Goal: Task Accomplishment & Management: Manage account settings

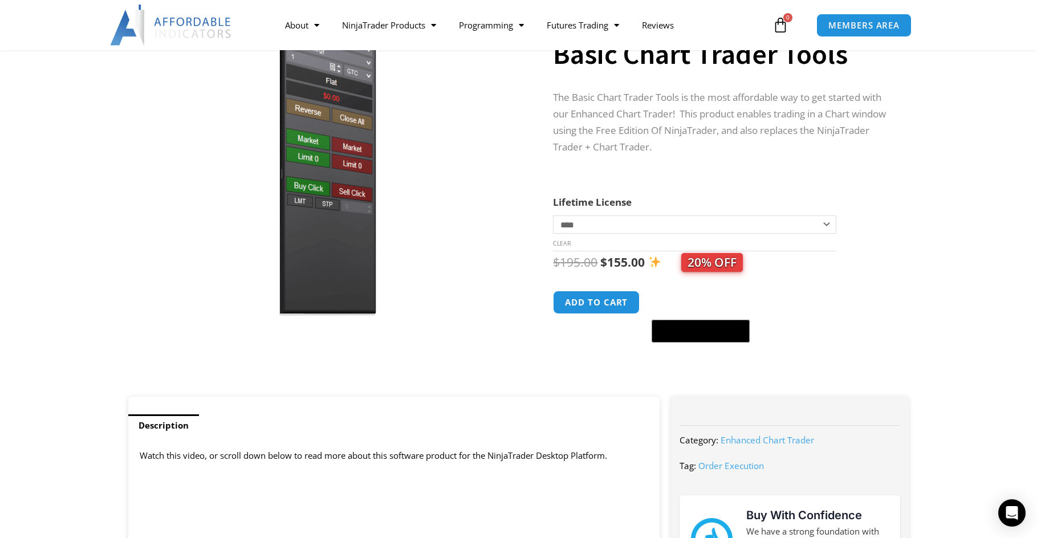
scroll to position [228, 0]
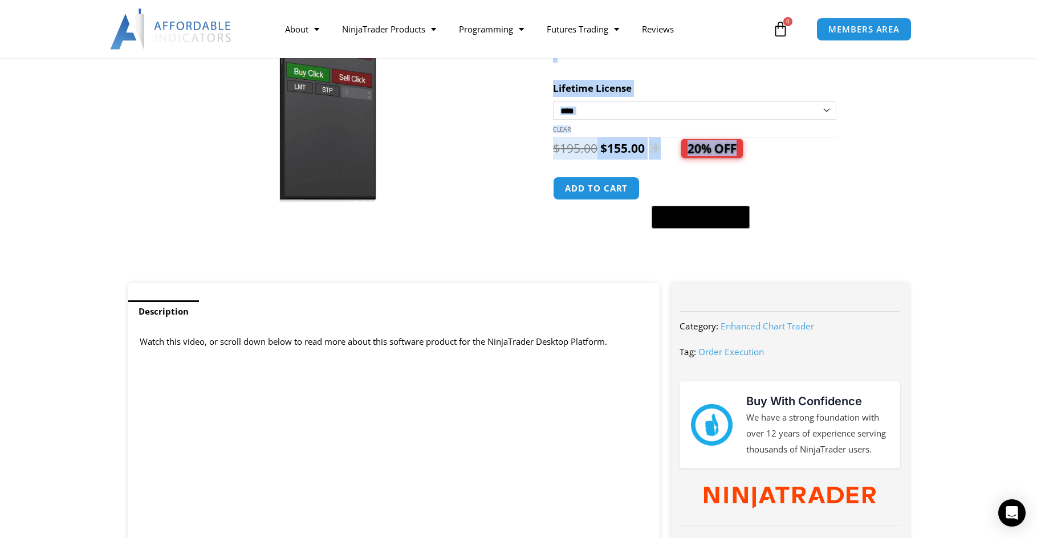
drag, startPoint x: 542, startPoint y: 153, endPoint x: 837, endPoint y: 160, distance: 294.9
click at [837, 160] on div "**********" at bounding box center [519, 84] width 793 height 398
click at [534, 175] on div at bounding box center [543, 84] width 20 height 398
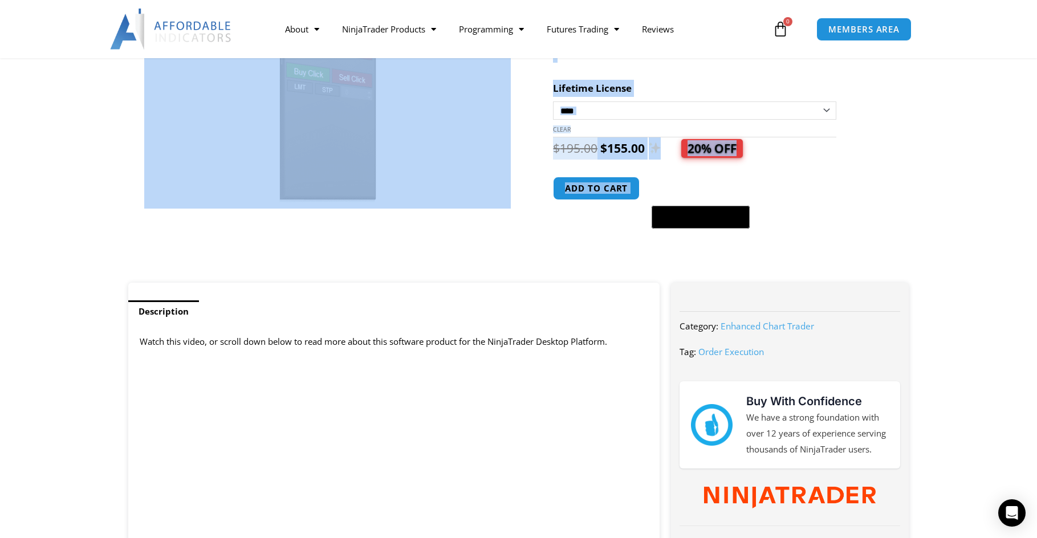
drag, startPoint x: 562, startPoint y: 193, endPoint x: 782, endPoint y: 233, distance: 223.1
click at [733, 221] on div "**********" at bounding box center [519, 84] width 793 height 398
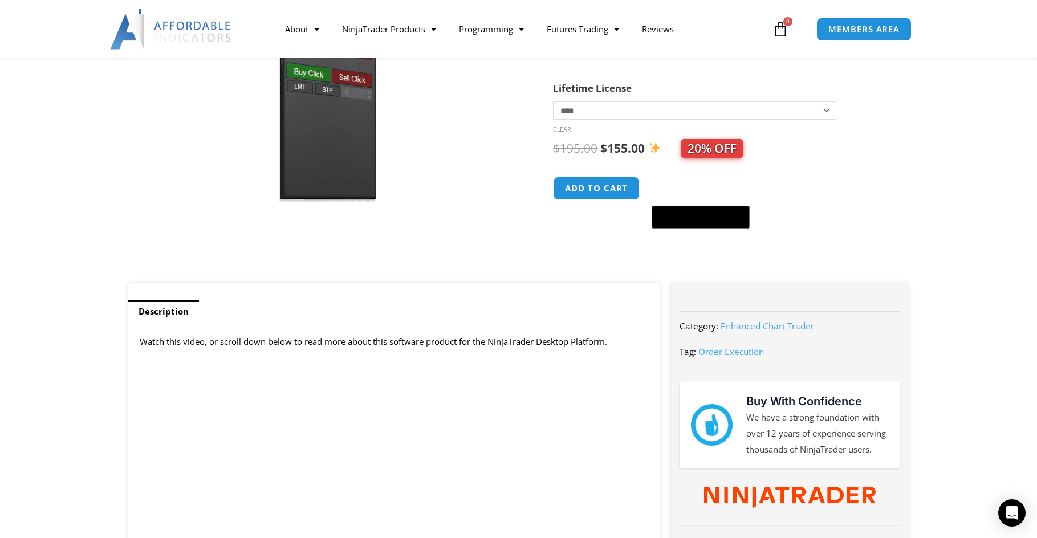
click at [782, 233] on form "**********" at bounding box center [719, 157] width 333 height 155
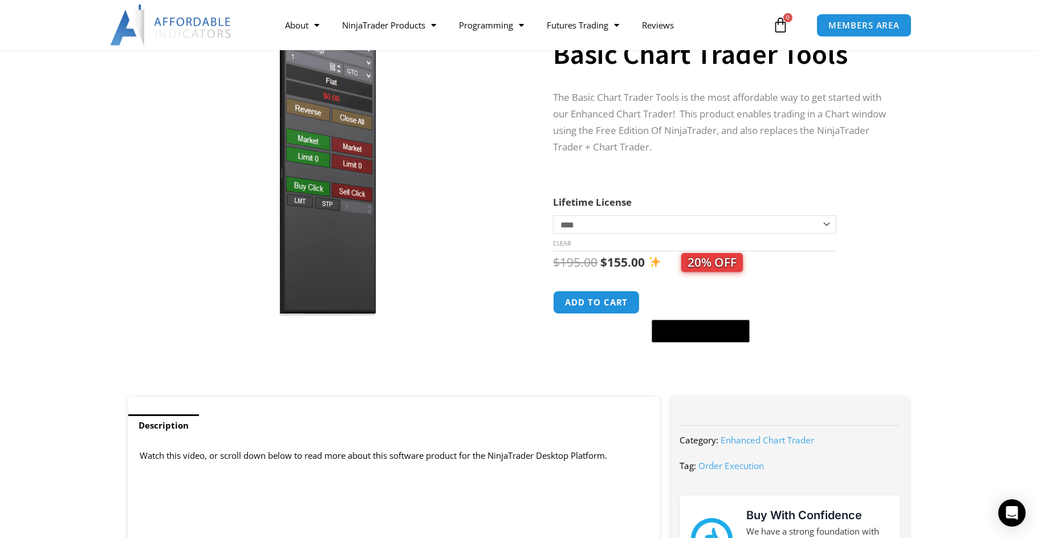
scroll to position [0, 0]
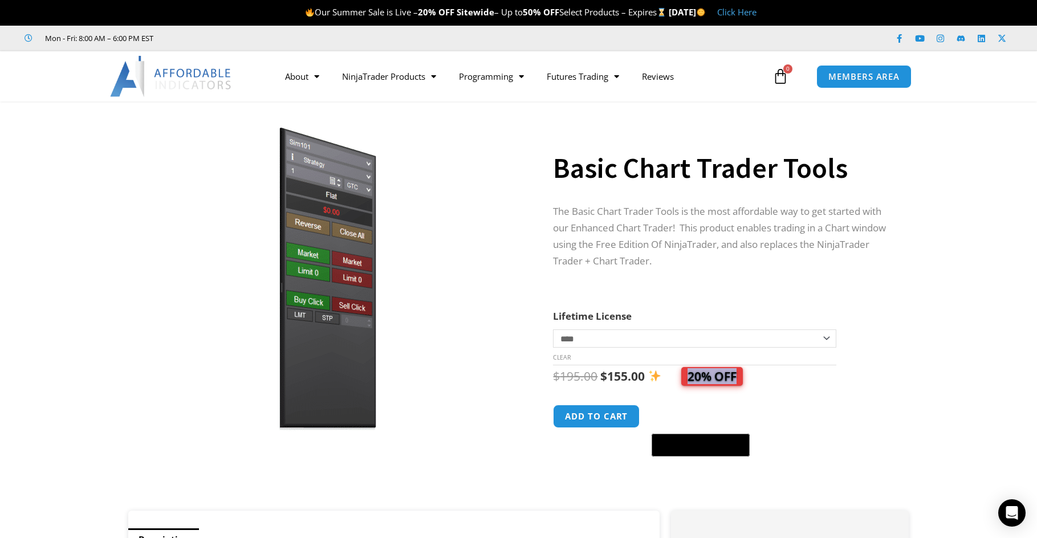
drag, startPoint x: 720, startPoint y: 378, endPoint x: 680, endPoint y: 384, distance: 39.9
click at [680, 384] on span "20% OFF" at bounding box center [694, 376] width 98 height 16
click at [783, 392] on div "$ 195.00 Original price was: $195.00. $ 155.00 Current price is: $155.00. 20% O…" at bounding box center [719, 412] width 333 height 92
click at [785, 386] on div "$ 195.00 Original price was: $195.00. $ 155.00 Current price is: $155.00. 20% O…" at bounding box center [719, 377] width 333 height 22
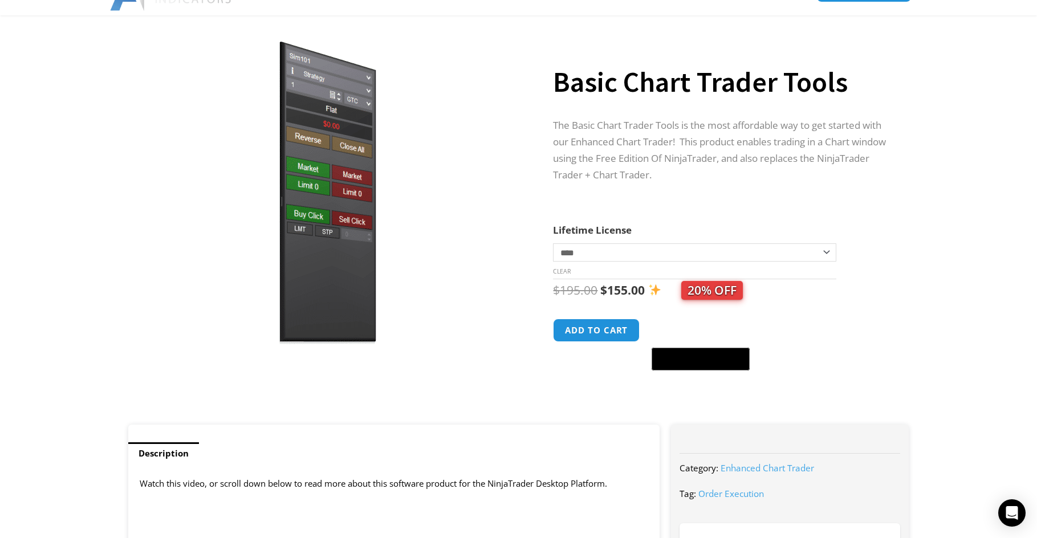
scroll to position [114, 0]
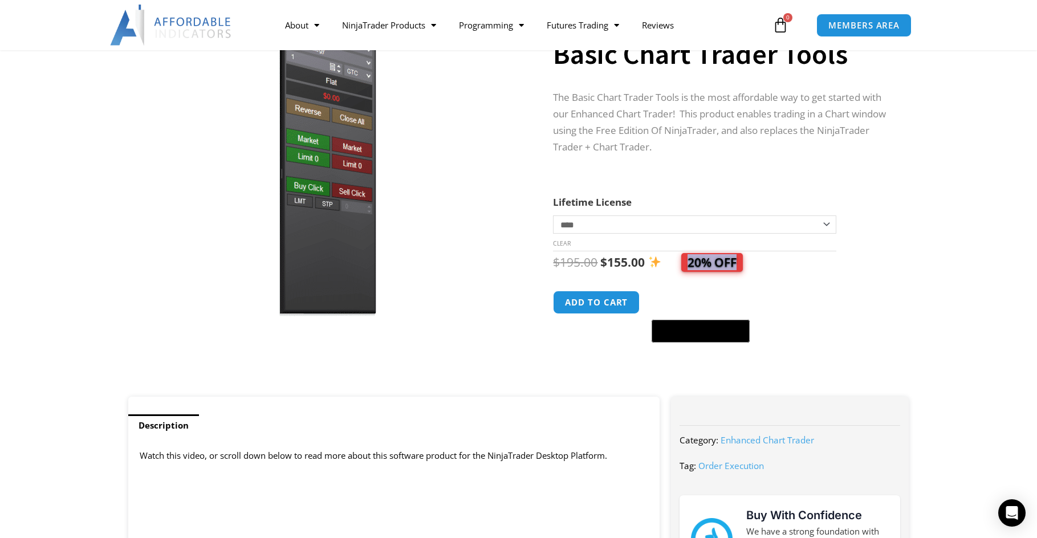
drag, startPoint x: 680, startPoint y: 266, endPoint x: 780, endPoint y: 266, distance: 99.8
click at [780, 266] on div "$ 195.00 Original price was: $195.00. $ 155.00 Current price is: $155.00. 20% O…" at bounding box center [719, 263] width 333 height 22
drag, startPoint x: 769, startPoint y: 272, endPoint x: 673, endPoint y: 269, distance: 95.9
click at [673, 269] on div "$ 195.00 Original price was: $195.00. $ 155.00 Current price is: $155.00. 20% O…" at bounding box center [719, 263] width 333 height 22
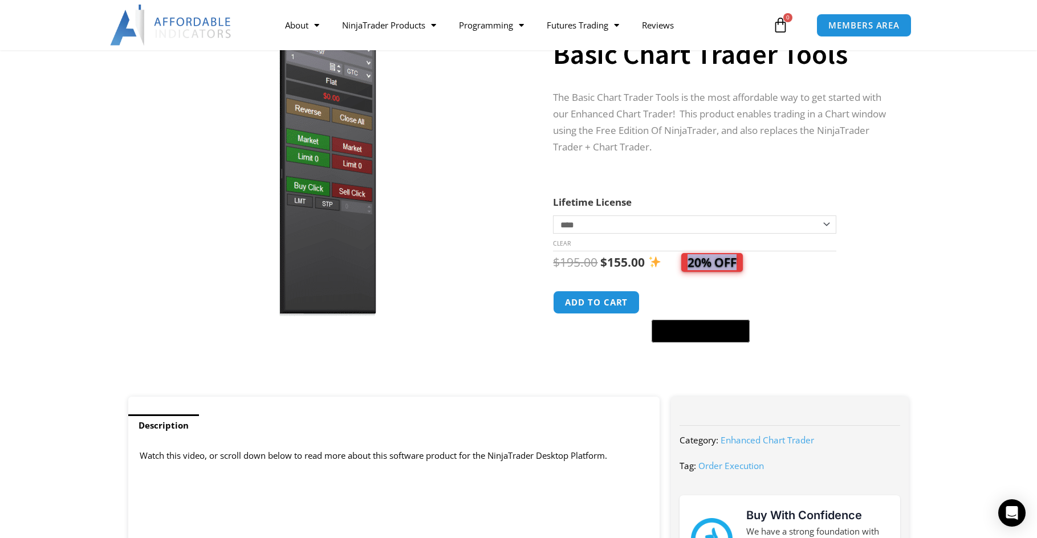
click at [681, 266] on span "20% OFF" at bounding box center [694, 262] width 98 height 16
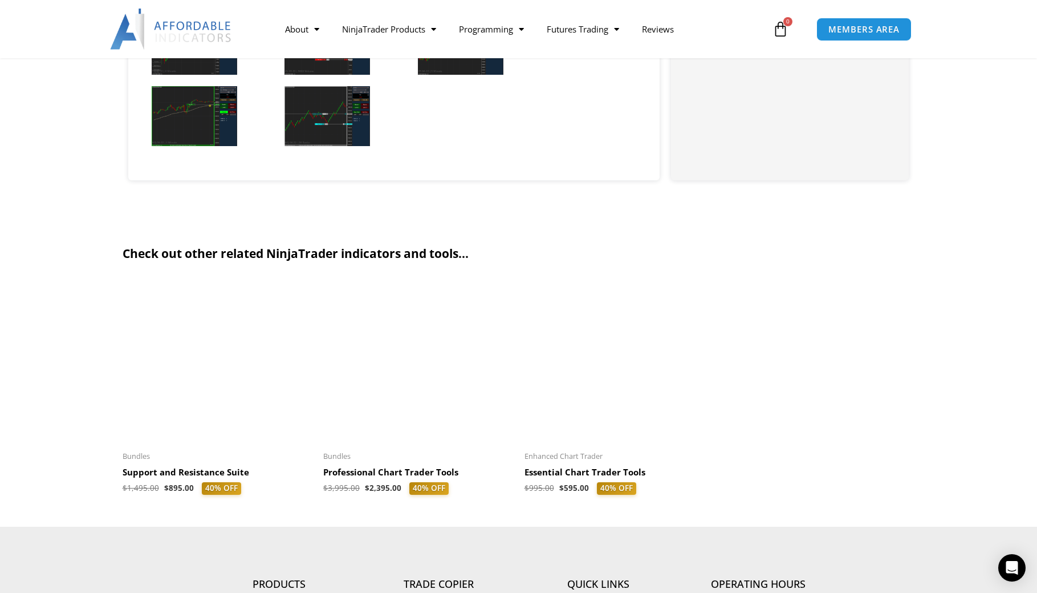
scroll to position [3080, 0]
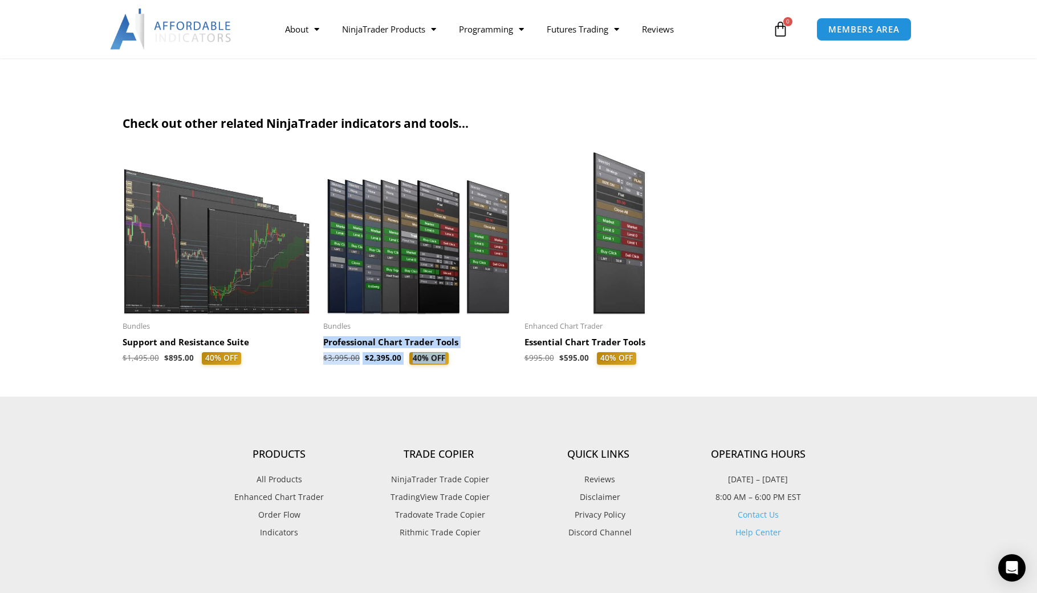
drag, startPoint x: 463, startPoint y: 362, endPoint x: 320, endPoint y: 344, distance: 143.6
click at [320, 344] on ul "Sale! Bundles Support and Resistance Suite $ 1,495.00 $ 895.00 40% OFF This pro…" at bounding box center [519, 259] width 793 height 217
click at [311, 358] on span "$ 1,495.00 $ 895.00 40% OFF" at bounding box center [218, 358] width 190 height 13
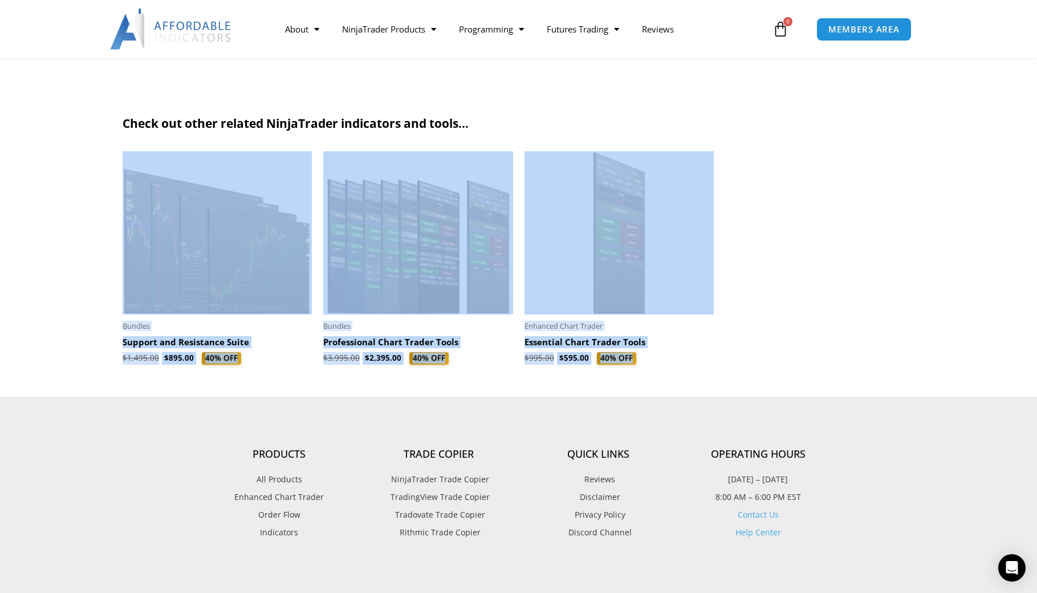
drag, startPoint x: 49, startPoint y: 145, endPoint x: 684, endPoint y: 366, distance: 672.6
click at [684, 366] on section "Check out other related NinjaTrader indicators and tools... Sale! Bundles Suppo…" at bounding box center [518, 244] width 1037 height 303
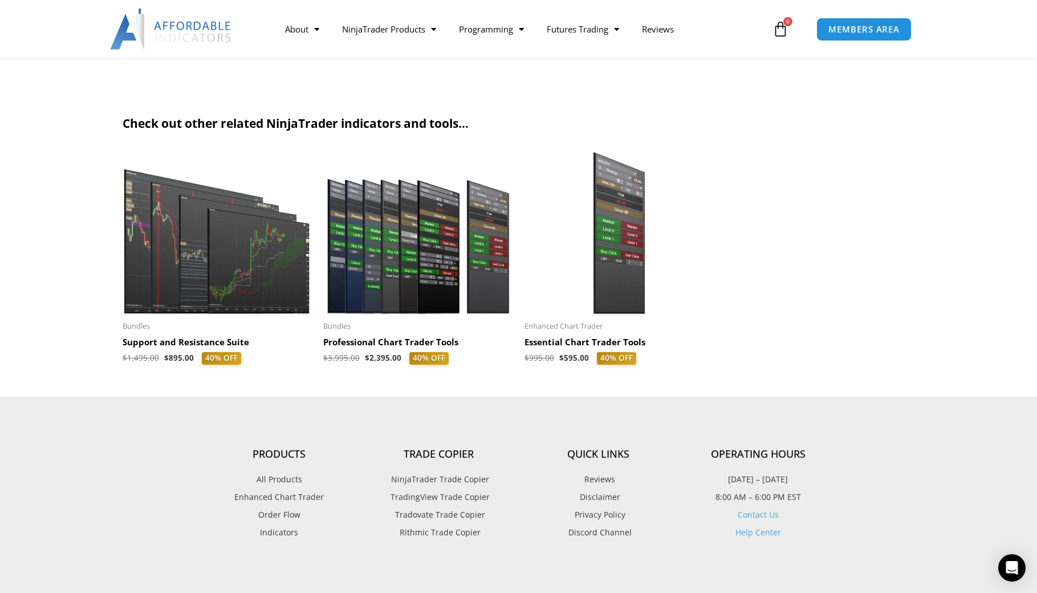
click at [684, 366] on li "Sale! Enhanced Chart Trader Essential Chart Trader Tools $ 995.00 $ 595.00 40% …" at bounding box center [620, 259] width 190 height 217
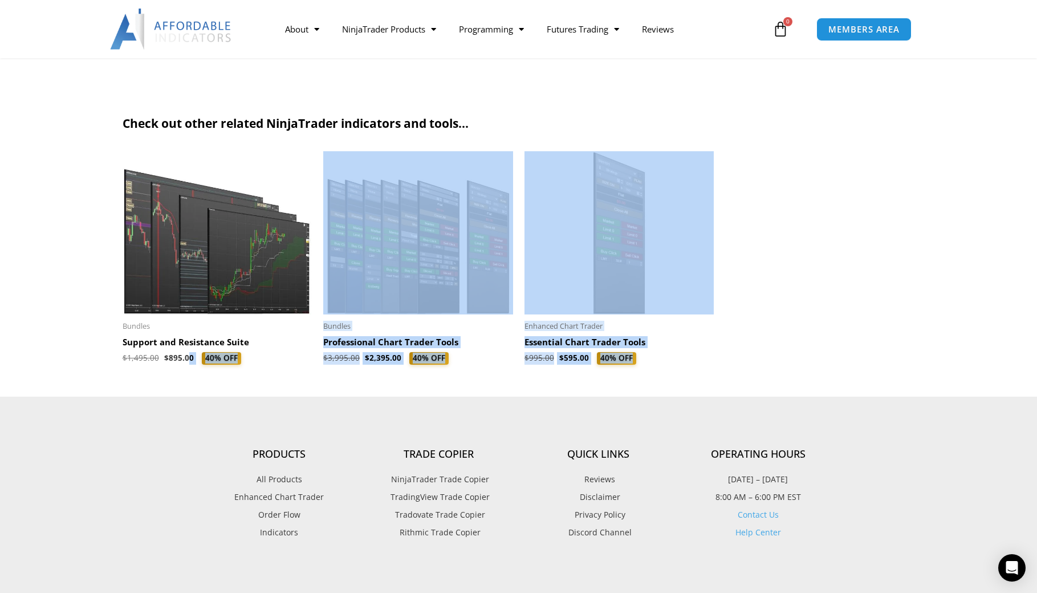
drag, startPoint x: 692, startPoint y: 370, endPoint x: 186, endPoint y: 353, distance: 505.6
click at [186, 353] on section "Check out other related NinjaTrader indicators and tools... Sale! Bundles Suppo…" at bounding box center [518, 244] width 1037 height 303
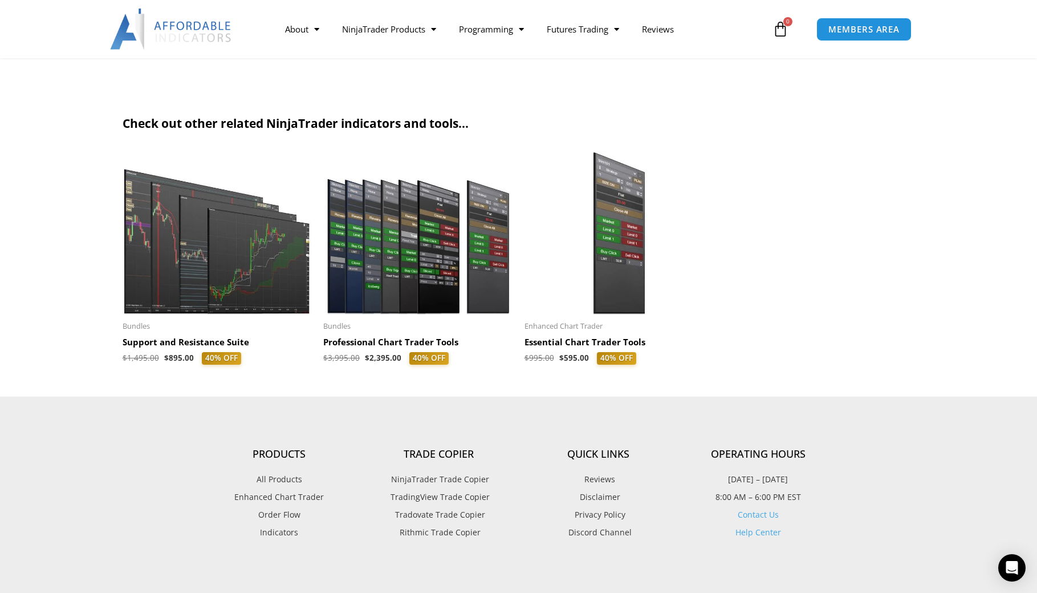
click at [50, 332] on section "Check out other related NinjaTrader indicators and tools... Sale! Bundles Suppo…" at bounding box center [518, 244] width 1037 height 303
drag, startPoint x: 90, startPoint y: 334, endPoint x: 287, endPoint y: 361, distance: 198.6
click at [287, 361] on section "Check out other related NinjaTrader indicators and tools... Sale! Bundles Suppo…" at bounding box center [518, 244] width 1037 height 303
click at [287, 361] on span "$ 1,495.00 $ 895.00 40% OFF" at bounding box center [218, 358] width 190 height 13
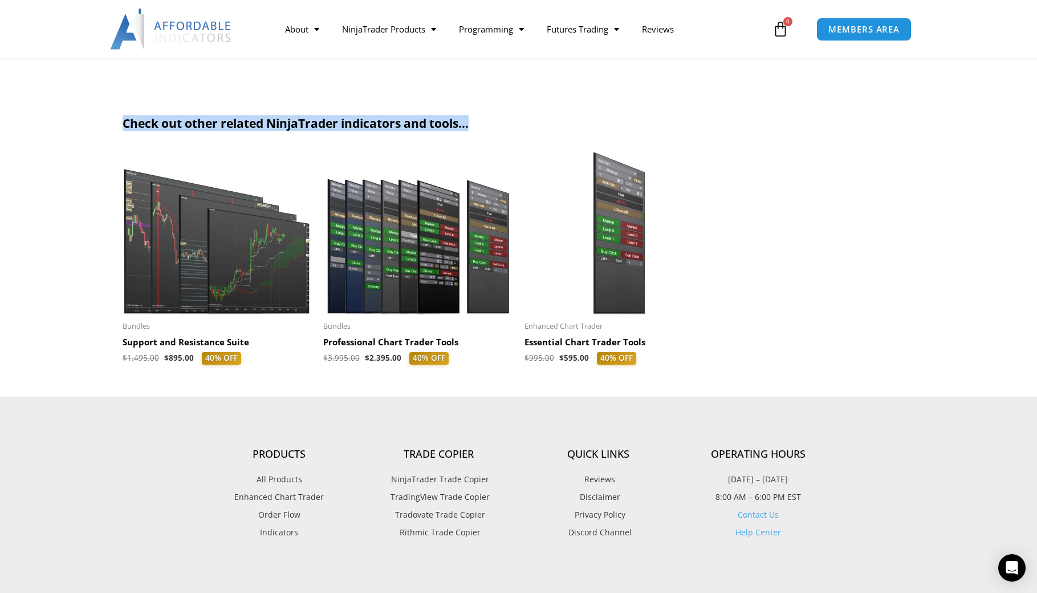
drag, startPoint x: 117, startPoint y: 125, endPoint x: 494, endPoint y: 124, distance: 376.4
click at [494, 124] on section "Check out other related NinjaTrader indicators and tools... Sale! Bundles Suppo…" at bounding box center [518, 244] width 1037 height 303
click at [151, 130] on h2 "Check out other related NinjaTrader indicators and tools..." at bounding box center [519, 123] width 793 height 15
drag, startPoint x: 232, startPoint y: 123, endPoint x: 485, endPoint y: 120, distance: 253.2
click at [485, 120] on section "Check out other related NinjaTrader indicators and tools... Sale! Bundles Suppo…" at bounding box center [518, 244] width 1037 height 303
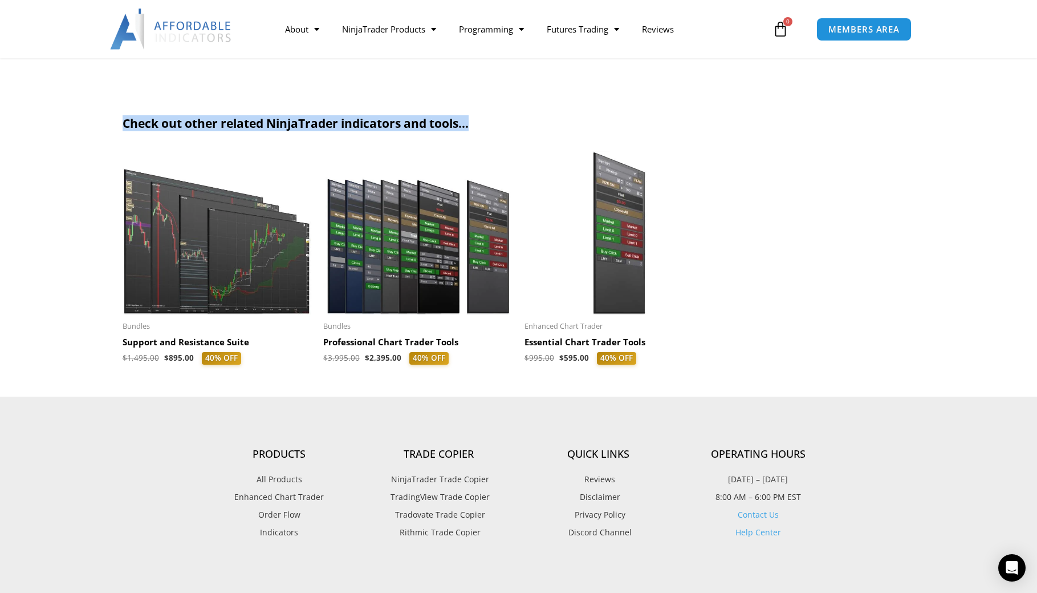
click at [485, 120] on h2 "Check out other related NinjaTrader indicators and tools..." at bounding box center [519, 123] width 793 height 15
drag, startPoint x: 269, startPoint y: 124, endPoint x: 400, endPoint y: 131, distance: 131.4
click at [400, 131] on h2 "Check out other related NinjaTrader indicators and tools..." at bounding box center [519, 123] width 793 height 15
drag, startPoint x: 402, startPoint y: 129, endPoint x: 263, endPoint y: 125, distance: 138.1
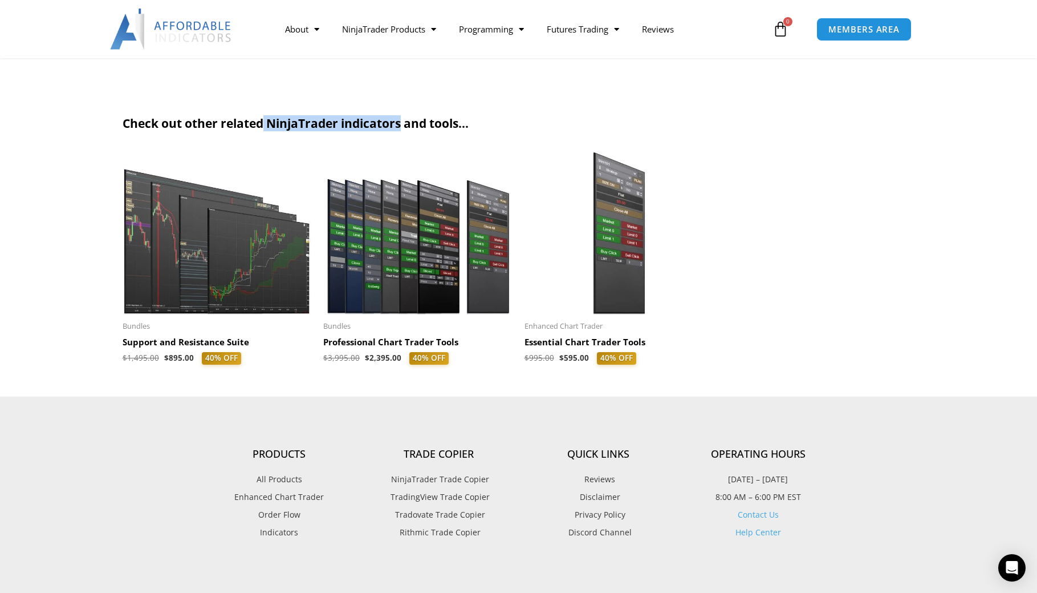
click at [263, 125] on h2 "Check out other related NinjaTrader indicators and tools..." at bounding box center [519, 123] width 793 height 15
drag, startPoint x: 129, startPoint y: 127, endPoint x: 534, endPoint y: 125, distance: 404.9
click at [534, 125] on h2 "Check out other related NinjaTrader indicators and tools..." at bounding box center [519, 123] width 793 height 15
drag, startPoint x: 512, startPoint y: 124, endPoint x: 84, endPoint y: 128, distance: 427.2
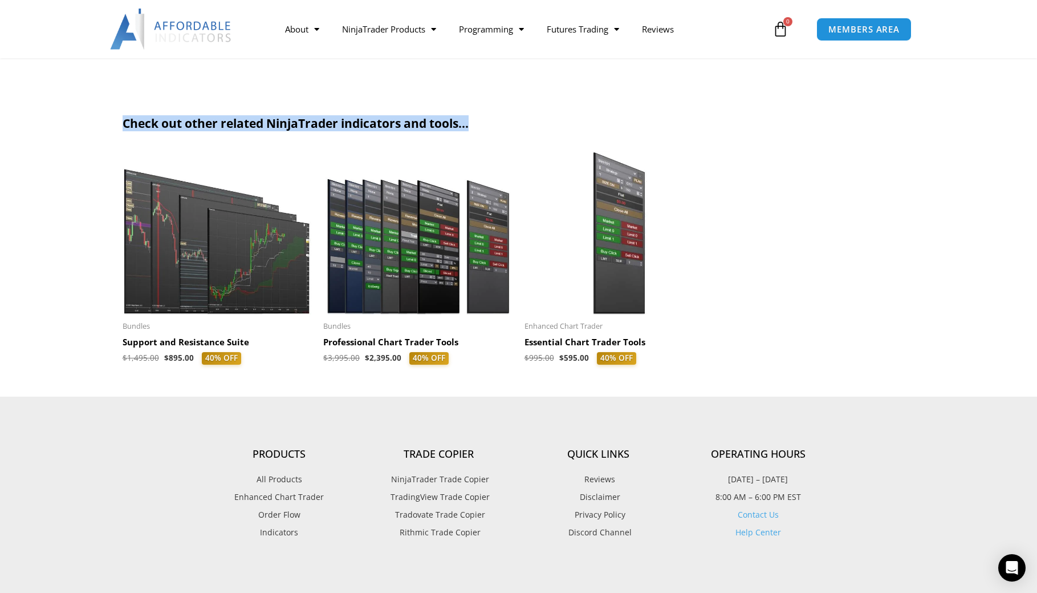
click at [84, 128] on section "Check out other related NinjaTrader indicators and tools... Sale! Bundles Suppo…" at bounding box center [518, 244] width 1037 height 303
drag, startPoint x: 271, startPoint y: 128, endPoint x: 460, endPoint y: 122, distance: 188.9
click at [460, 122] on h2 "Check out other related NinjaTrader indicators and tools..." at bounding box center [519, 123] width 793 height 15
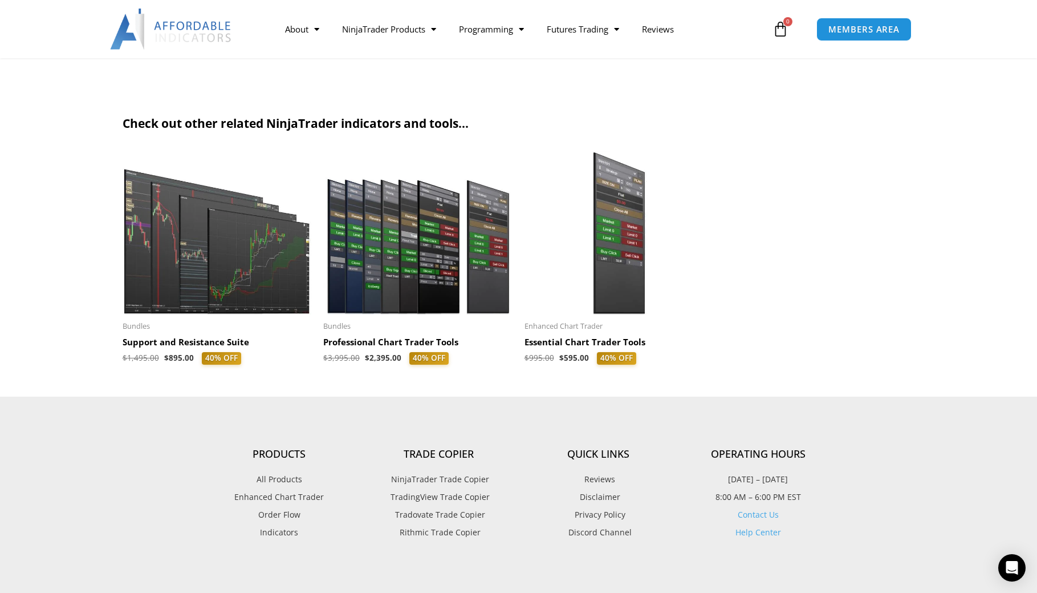
click at [501, 135] on section "Check out other related NinjaTrader indicators and tools... Sale! Bundles Suppo…" at bounding box center [519, 242] width 793 height 252
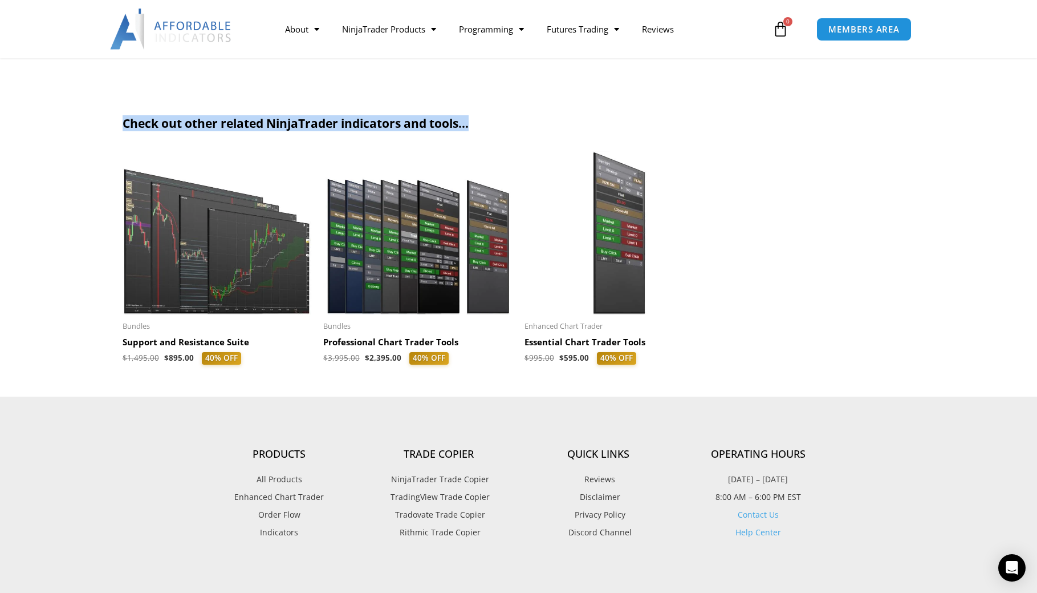
drag, startPoint x: 509, startPoint y: 126, endPoint x: 64, endPoint y: 127, distance: 445.4
click at [64, 127] on section "Check out other related NinjaTrader indicators and tools... Sale! Bundles Suppo…" at bounding box center [518, 244] width 1037 height 303
click at [82, 127] on section "Check out other related NinjaTrader indicators and tools... Sale! Bundles Suppo…" at bounding box center [518, 244] width 1037 height 303
drag, startPoint x: 93, startPoint y: 123, endPoint x: 468, endPoint y: 129, distance: 375.3
click at [468, 129] on section "Check out other related NinjaTrader indicators and tools... Sale! Bundles Suppo…" at bounding box center [518, 244] width 1037 height 303
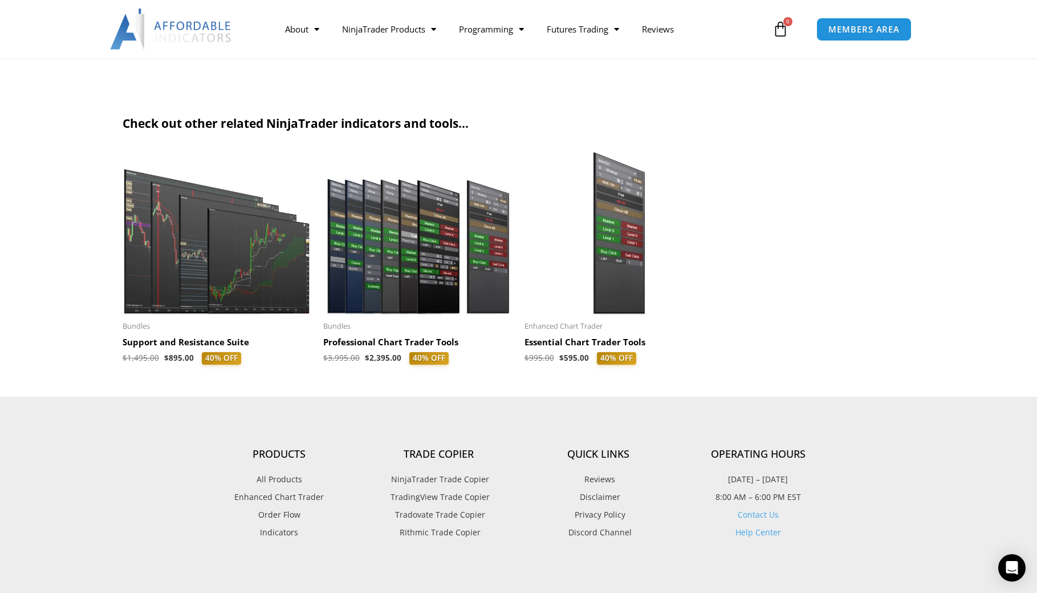
click at [497, 147] on section "Check out other related NinjaTrader indicators and tools... Sale! Bundles Suppo…" at bounding box center [519, 242] width 793 height 252
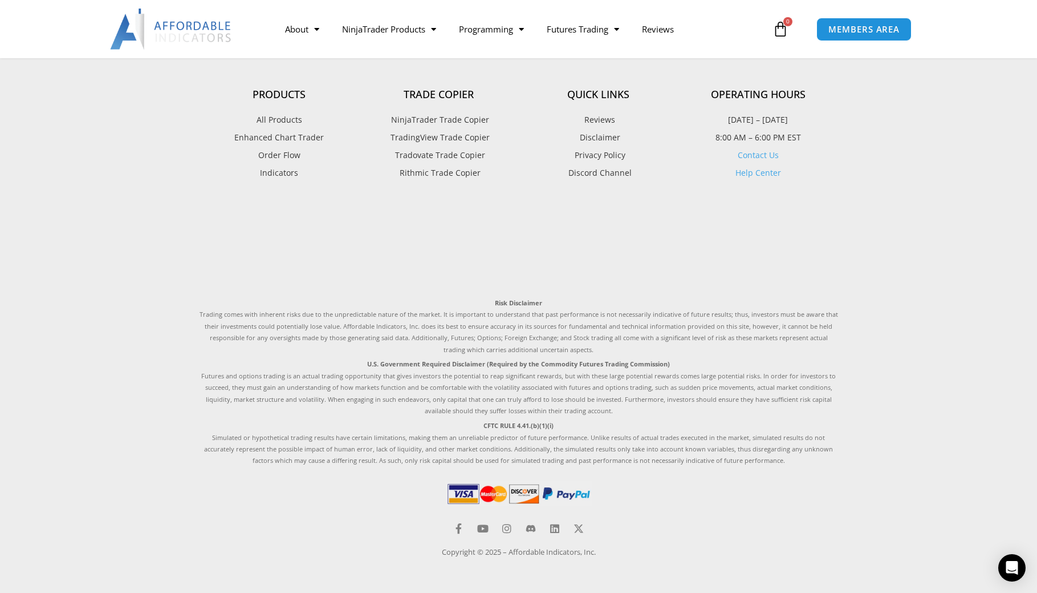
scroll to position [3325, 0]
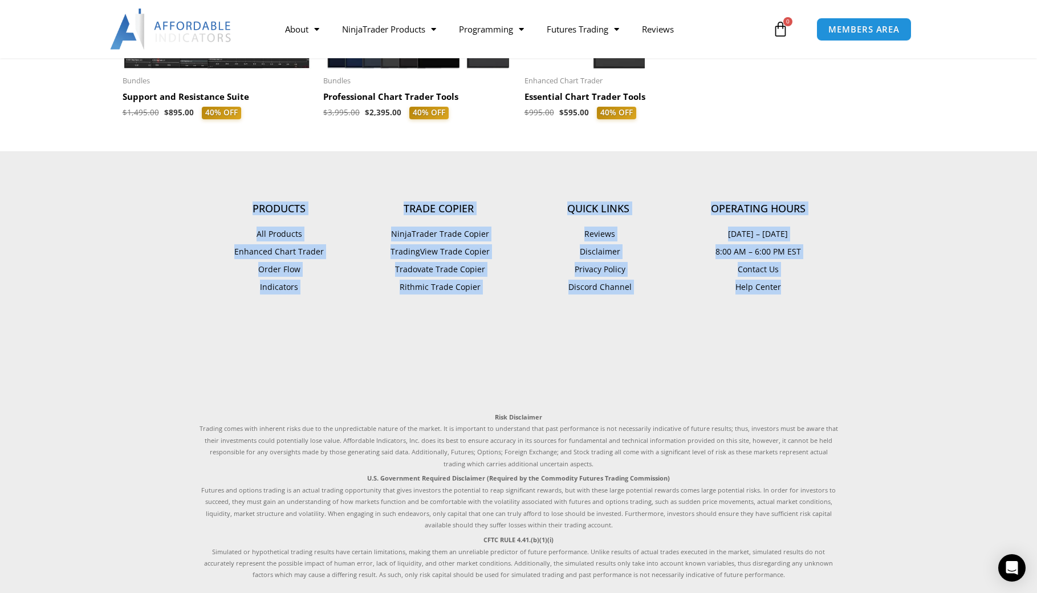
drag, startPoint x: 166, startPoint y: 199, endPoint x: 943, endPoint y: 282, distance: 781.2
click at [943, 282] on footer "Products All Products Enhanced Chart Trader Order Flow Indicators Trade Copier …" at bounding box center [518, 428] width 1037 height 555
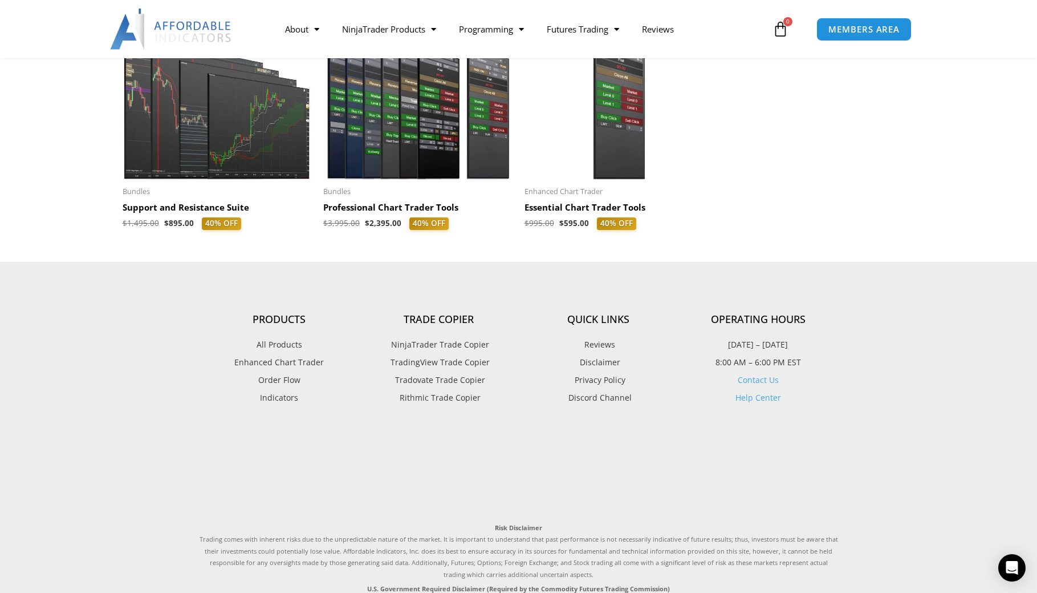
scroll to position [3211, 0]
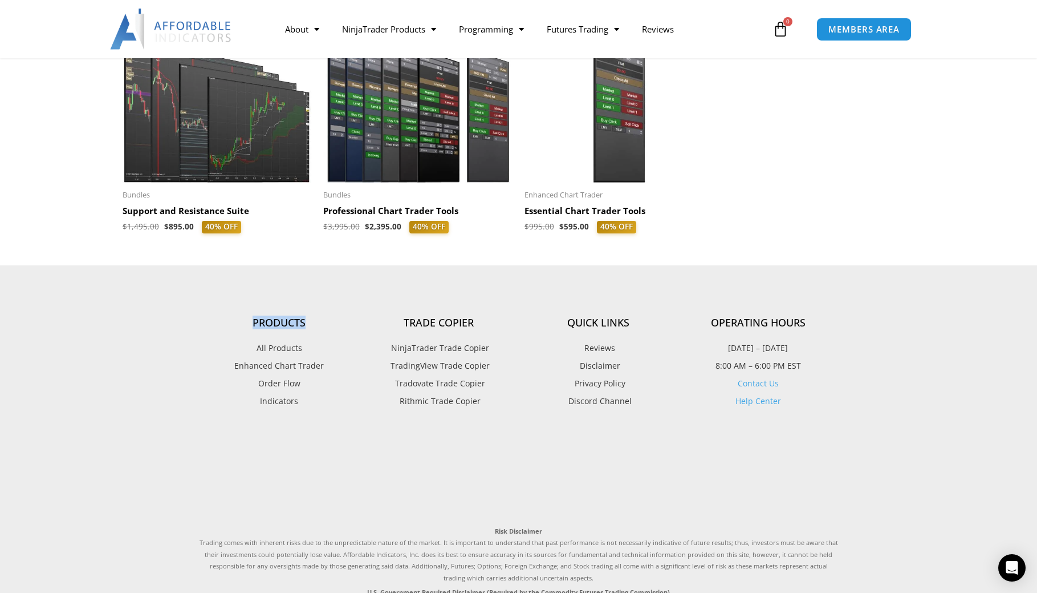
drag, startPoint x: 303, startPoint y: 322, endPoint x: 234, endPoint y: 325, distance: 69.1
click at [234, 325] on h4 "Products" at bounding box center [280, 323] width 160 height 13
drag, startPoint x: 234, startPoint y: 322, endPoint x: 336, endPoint y: 340, distance: 103.0
click at [336, 340] on div "Products All Products Enhanced Chart Trader Order Flow Indicators" at bounding box center [280, 363] width 160 height 92
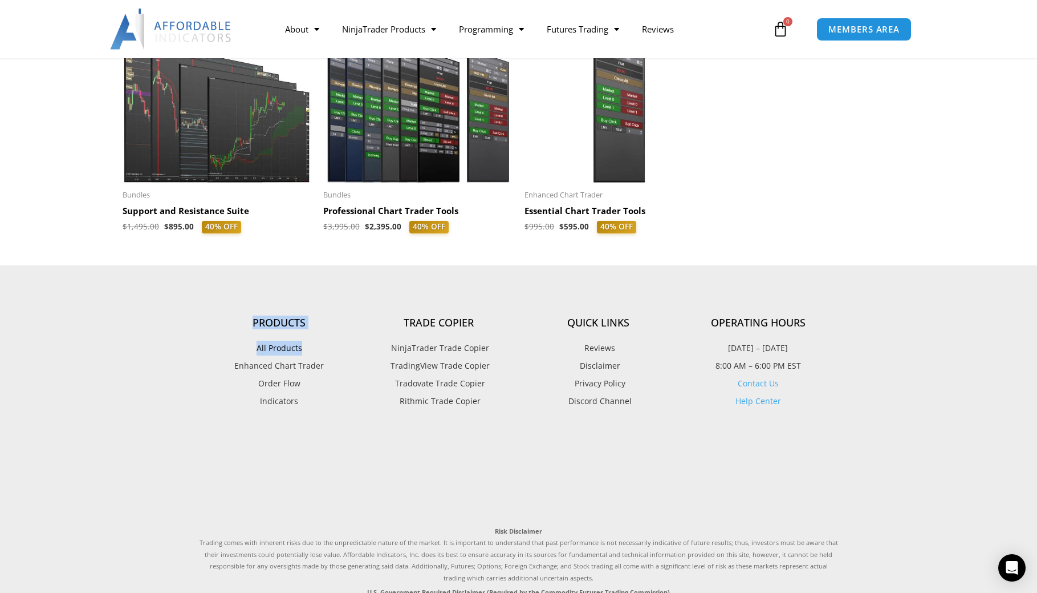
click at [336, 340] on link "All Products" at bounding box center [280, 347] width 160 height 15
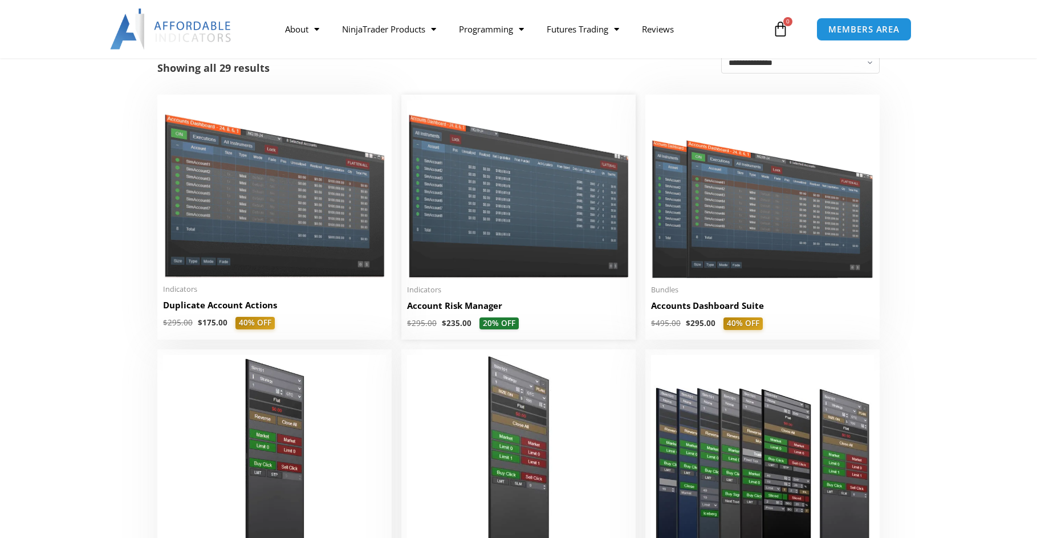
scroll to position [342, 0]
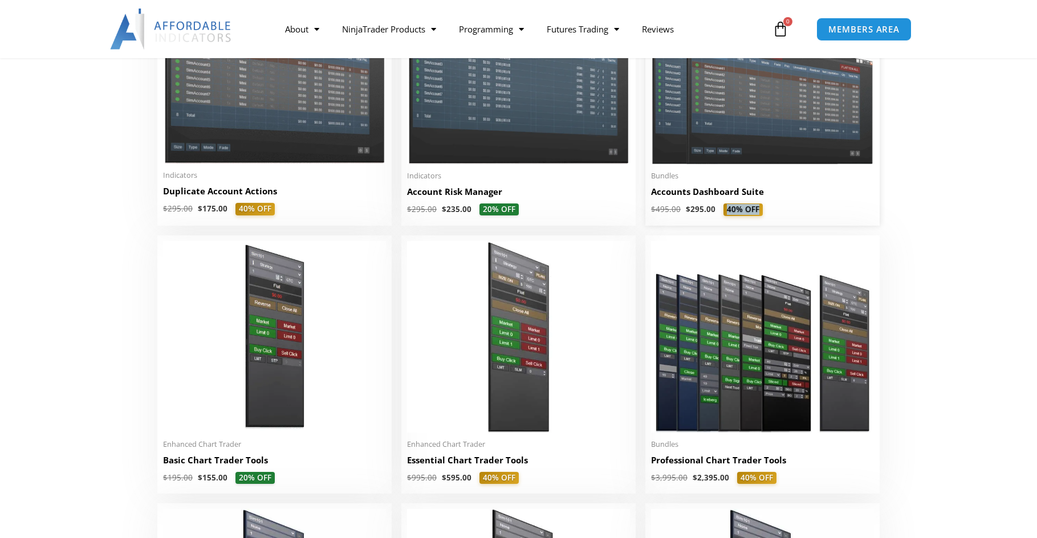
drag, startPoint x: 755, startPoint y: 209, endPoint x: 723, endPoint y: 209, distance: 31.9
click at [724, 209] on span "40% OFF" at bounding box center [743, 210] width 39 height 13
click at [511, 210] on span "20% OFF" at bounding box center [499, 210] width 39 height 13
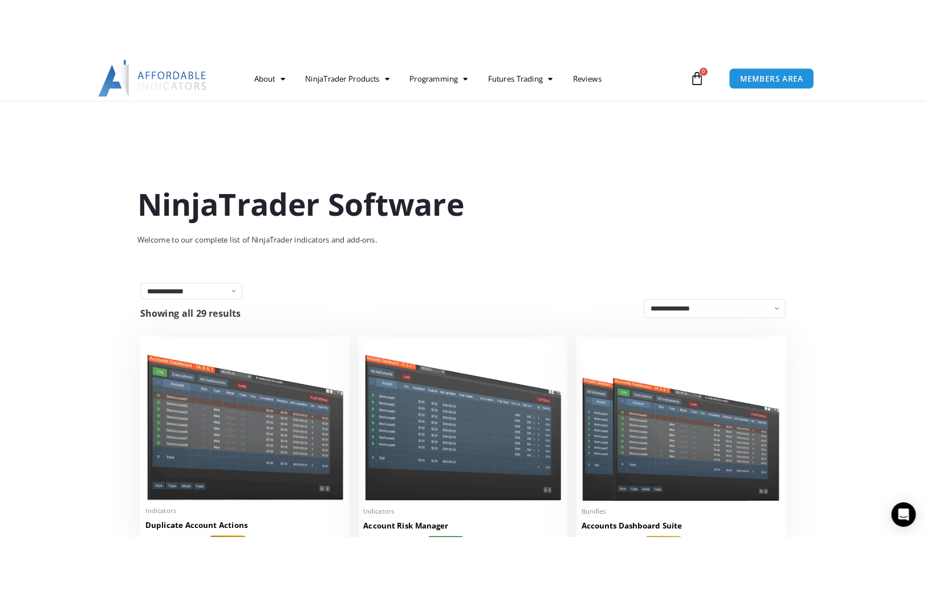
scroll to position [0, 0]
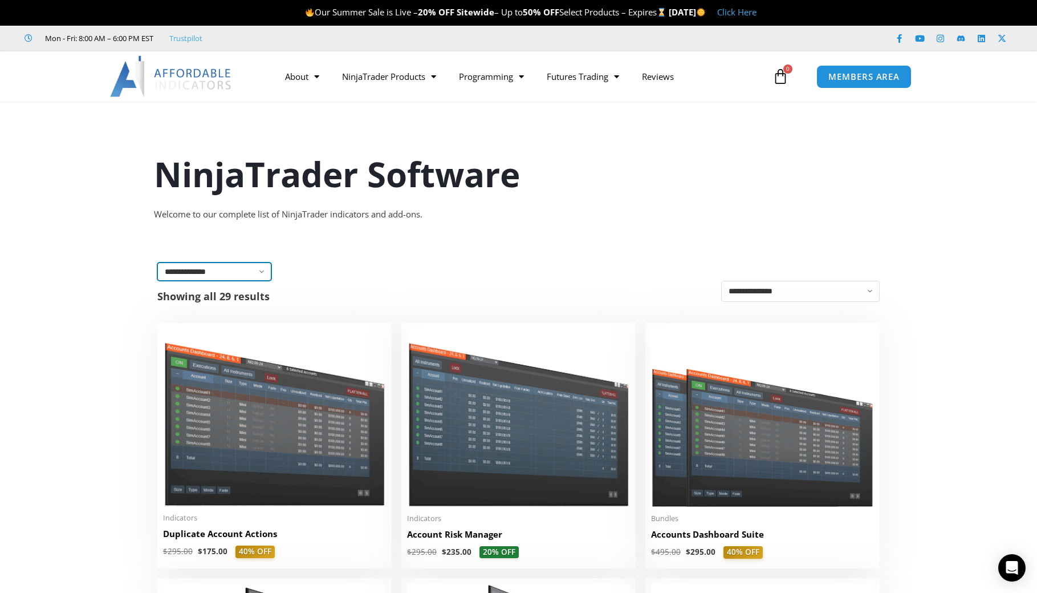
click at [256, 273] on select "**********" at bounding box center [214, 271] width 114 height 18
drag, startPoint x: 393, startPoint y: 267, endPoint x: 473, endPoint y: 285, distance: 81.8
click at [393, 267] on div "**********" at bounding box center [518, 271] width 723 height 18
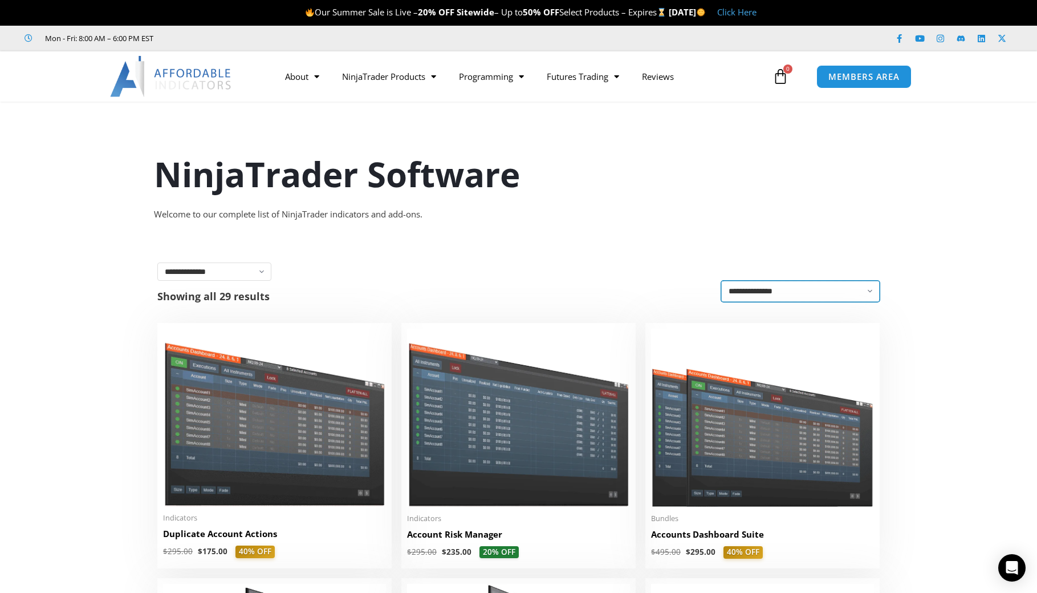
click at [798, 285] on select "**********" at bounding box center [800, 291] width 159 height 21
drag, startPoint x: 672, startPoint y: 290, endPoint x: 636, endPoint y: 290, distance: 35.4
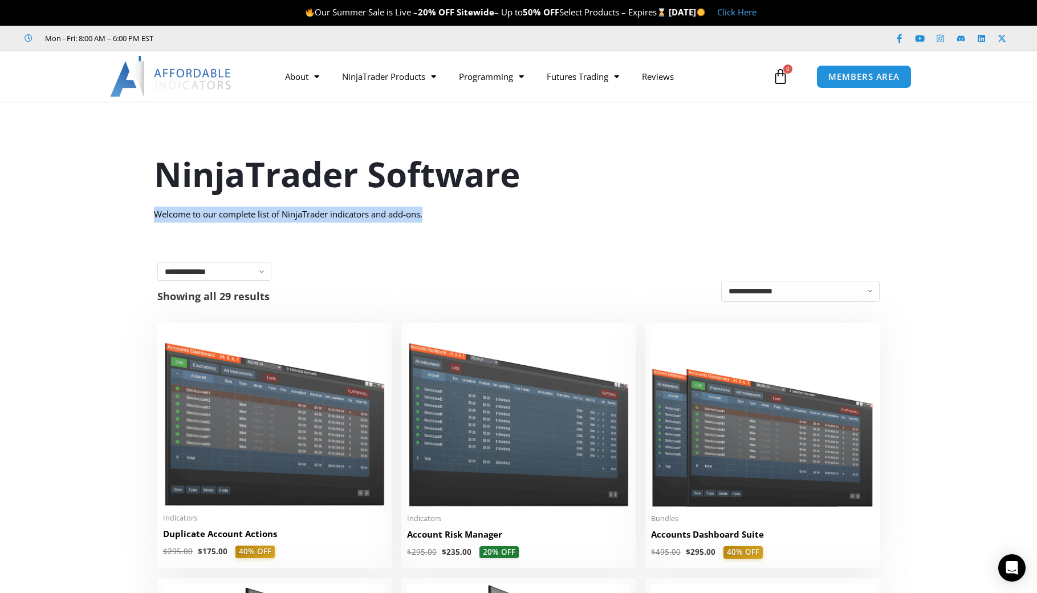
drag, startPoint x: 150, startPoint y: 218, endPoint x: 591, endPoint y: 229, distance: 441.6
click at [591, 229] on section "NinjaTrader Software Welcome to our complete list of NinjaTrader indicators and…" at bounding box center [518, 172] width 1037 height 124
click at [591, 229] on div "NinjaTrader Software Welcome to our complete list of NinjaTrader indicators and…" at bounding box center [518, 172] width 747 height 124
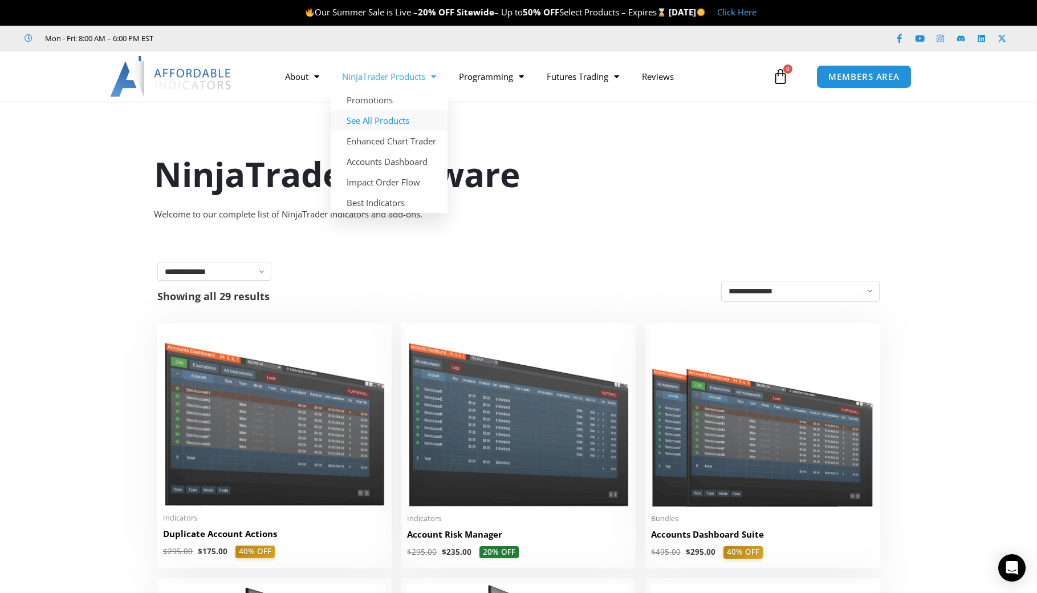
click at [396, 122] on link "See All Products" at bounding box center [389, 120] width 117 height 21
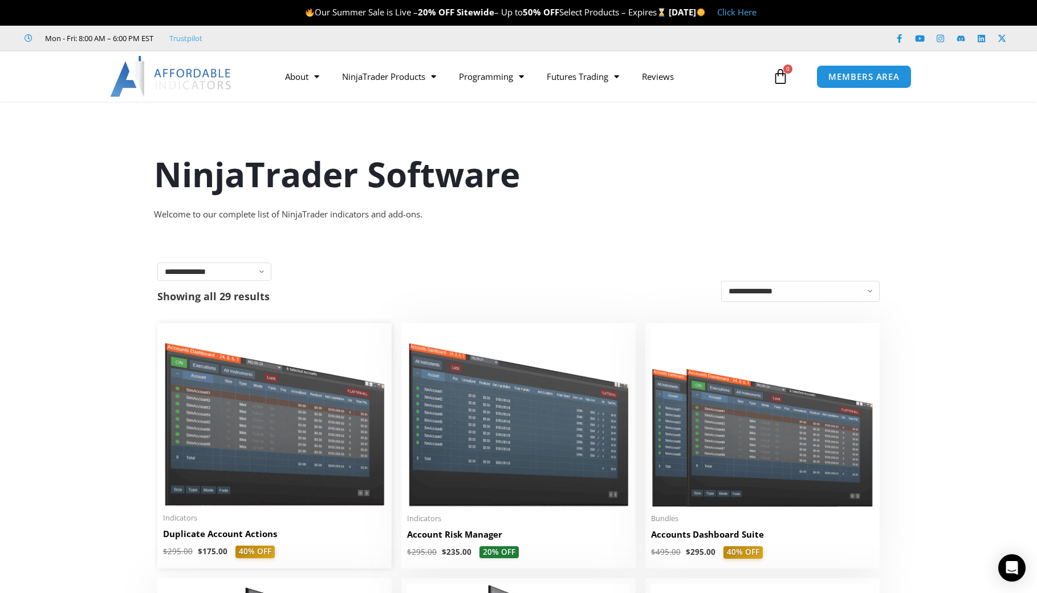
click at [252, 424] on img at bounding box center [274, 417] width 223 height 177
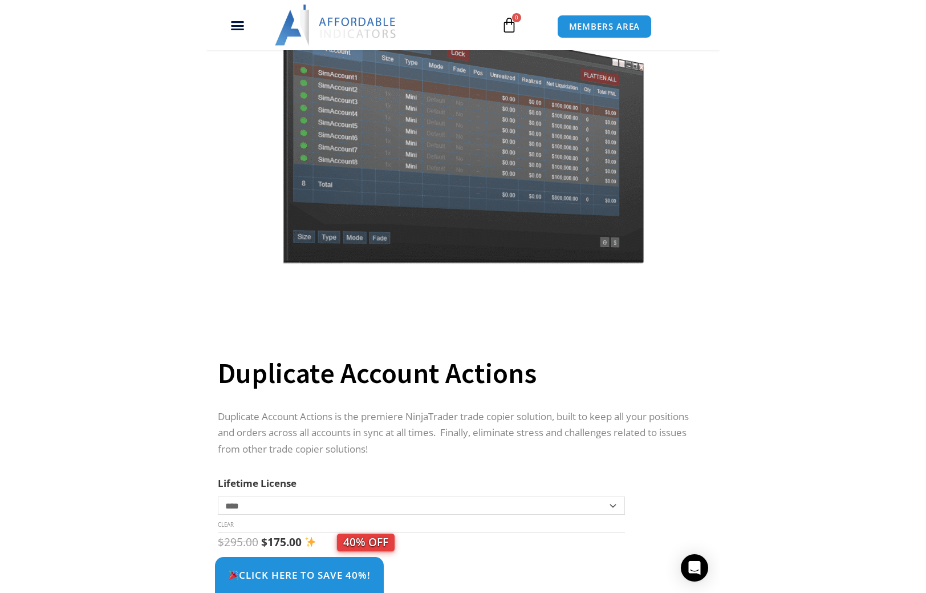
scroll to position [115, 0]
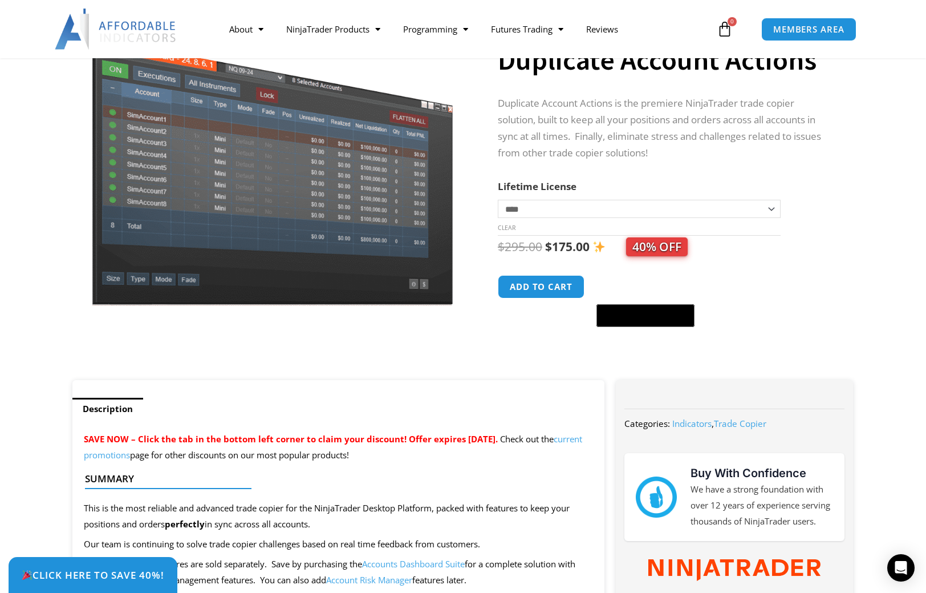
click at [658, 244] on span "40% OFF" at bounding box center [657, 246] width 62 height 19
click at [667, 249] on span "40% OFF" at bounding box center [657, 246] width 62 height 19
click at [867, 272] on section "**********" at bounding box center [463, 193] width 926 height 374
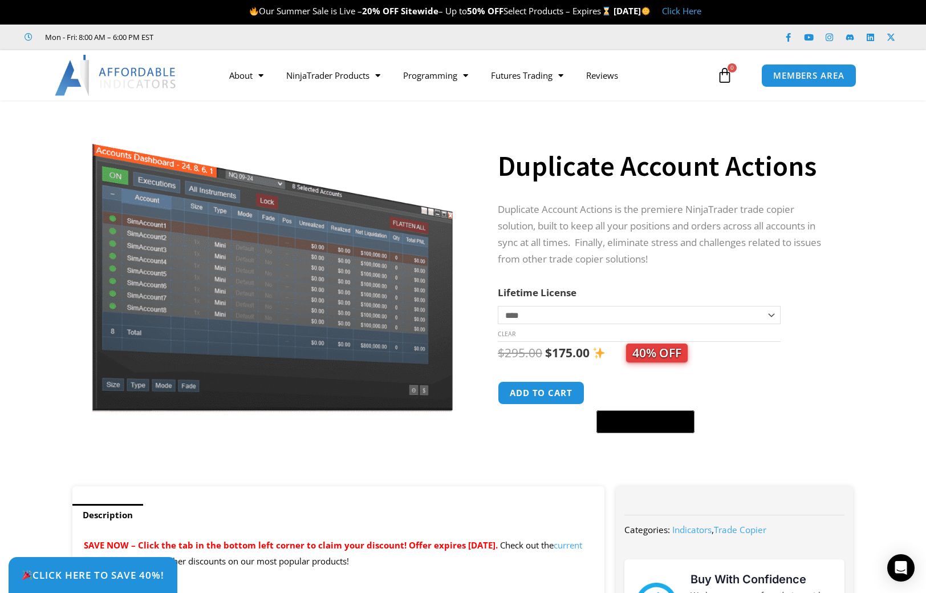
scroll to position [0, 0]
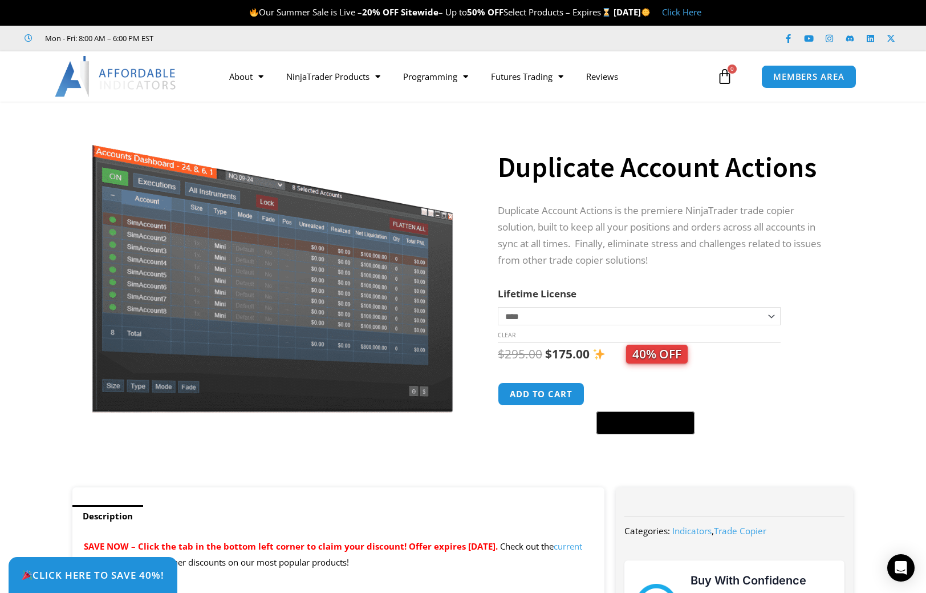
click at [683, 316] on select "**********" at bounding box center [639, 316] width 283 height 18
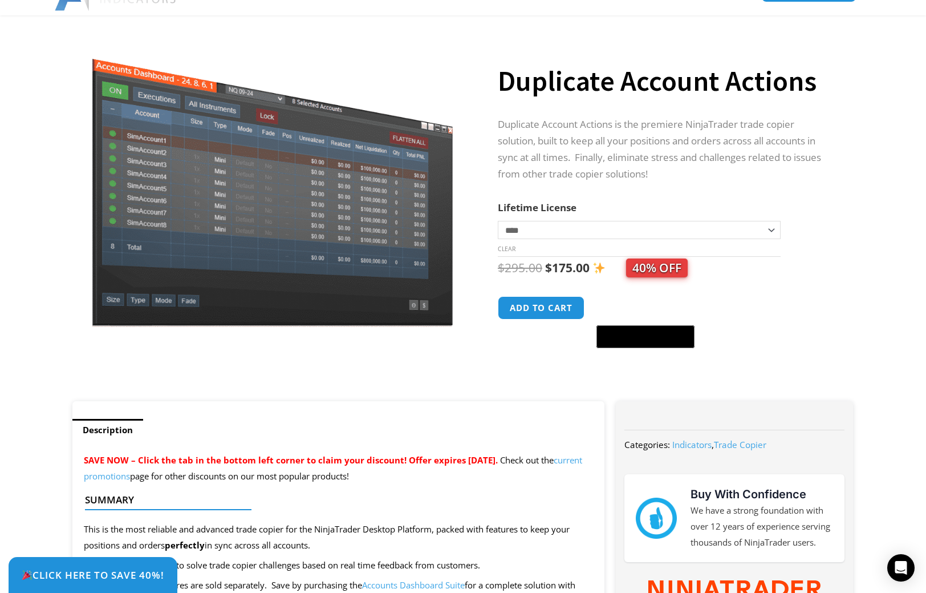
scroll to position [114, 0]
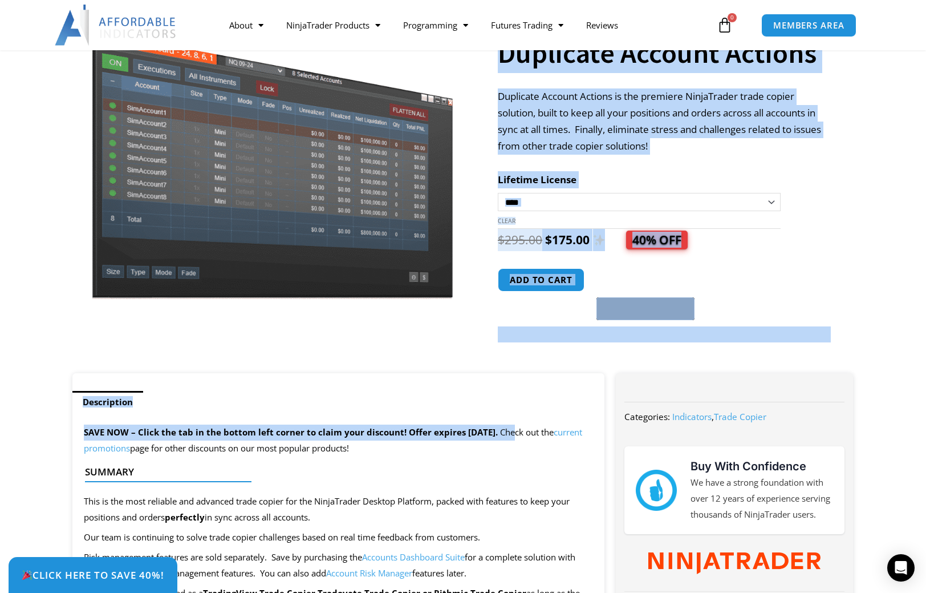
drag, startPoint x: 35, startPoint y: 322, endPoint x: 574, endPoint y: 420, distance: 548.3
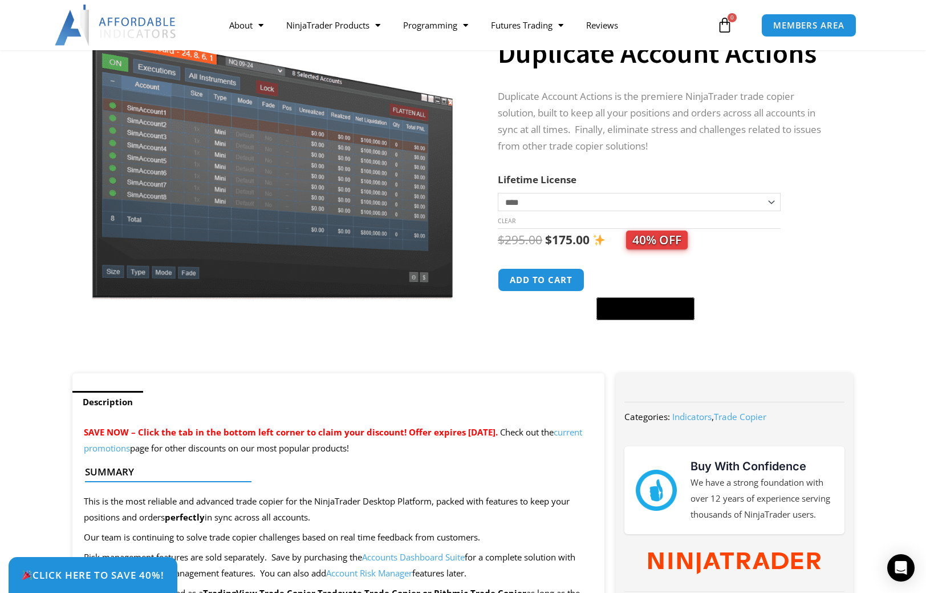
scroll to position [0, 0]
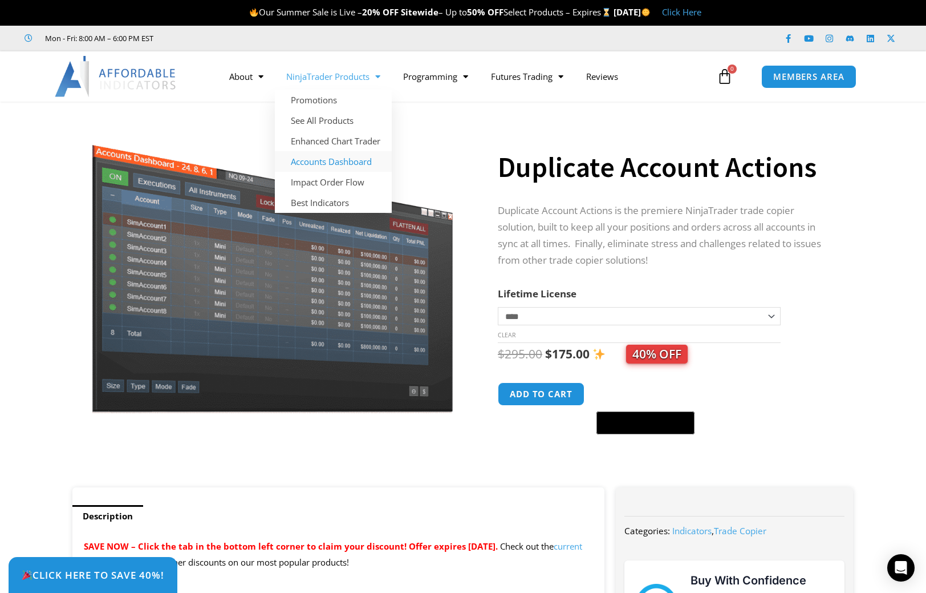
click at [352, 163] on link "Accounts Dashboard" at bounding box center [333, 161] width 117 height 21
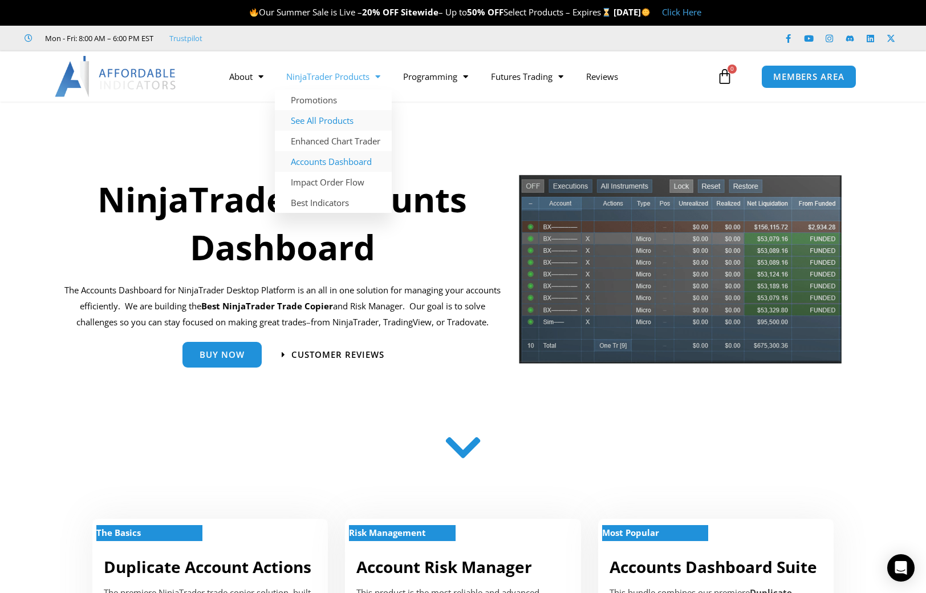
click at [346, 127] on link "See All Products" at bounding box center [333, 120] width 117 height 21
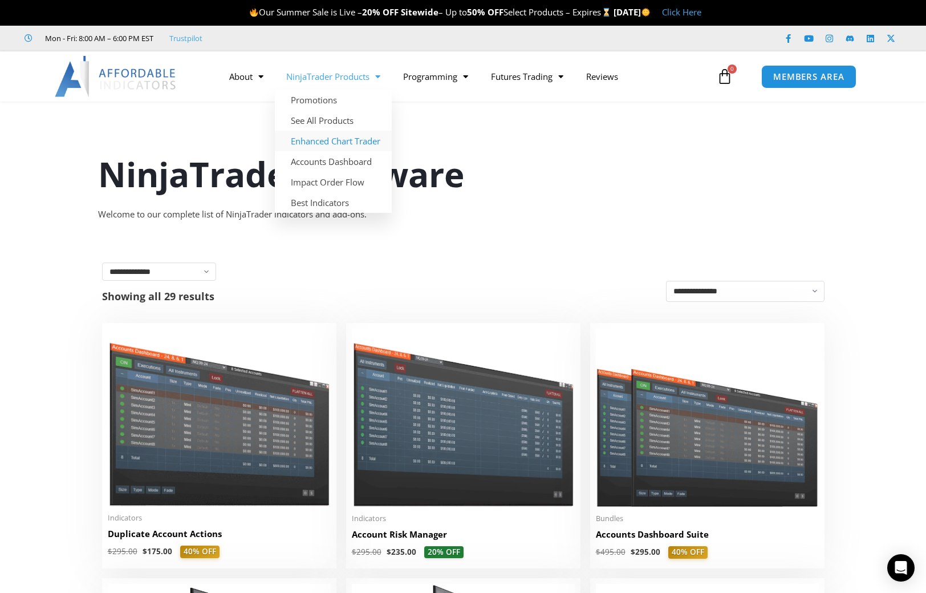
click at [344, 138] on link "Enhanced Chart Trader" at bounding box center [333, 141] width 117 height 21
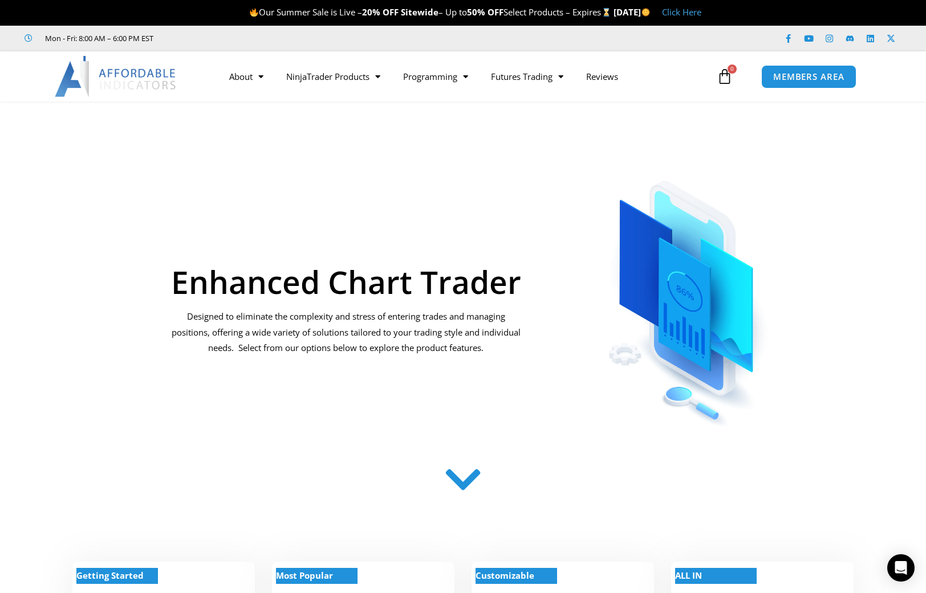
click at [104, 82] on img at bounding box center [116, 76] width 123 height 41
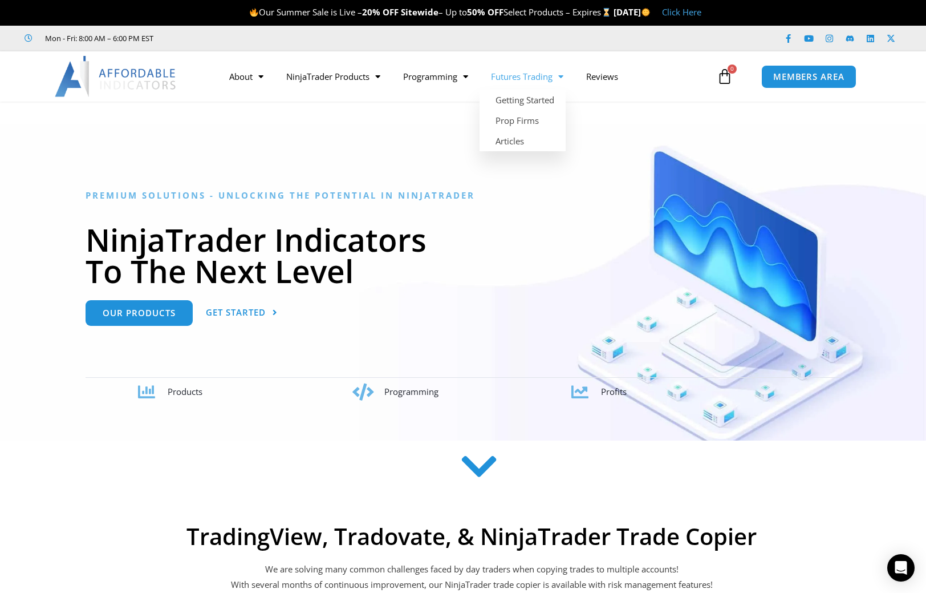
click at [553, 75] on link "Futures Trading" at bounding box center [527, 76] width 95 height 26
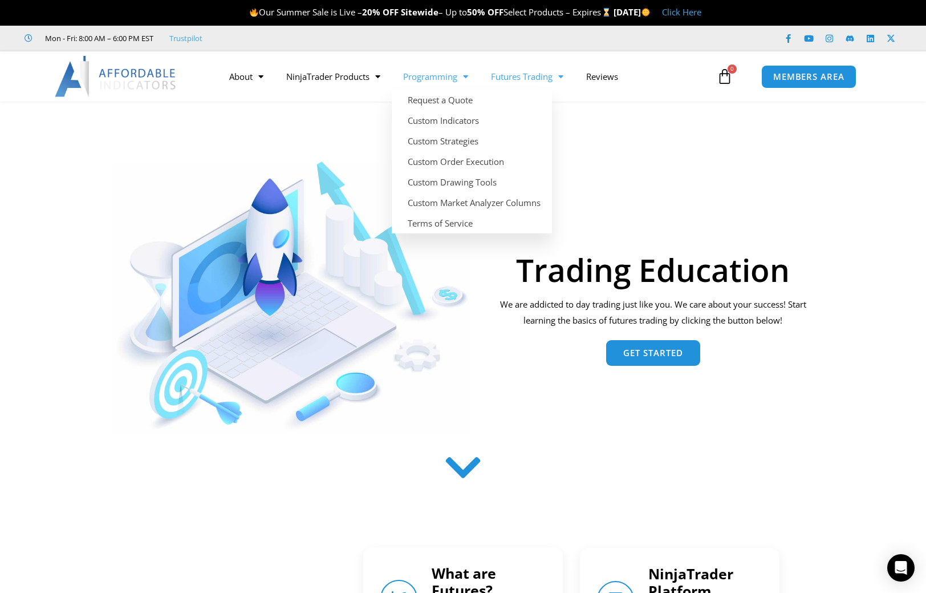
click at [438, 82] on link "Programming" at bounding box center [436, 76] width 88 height 26
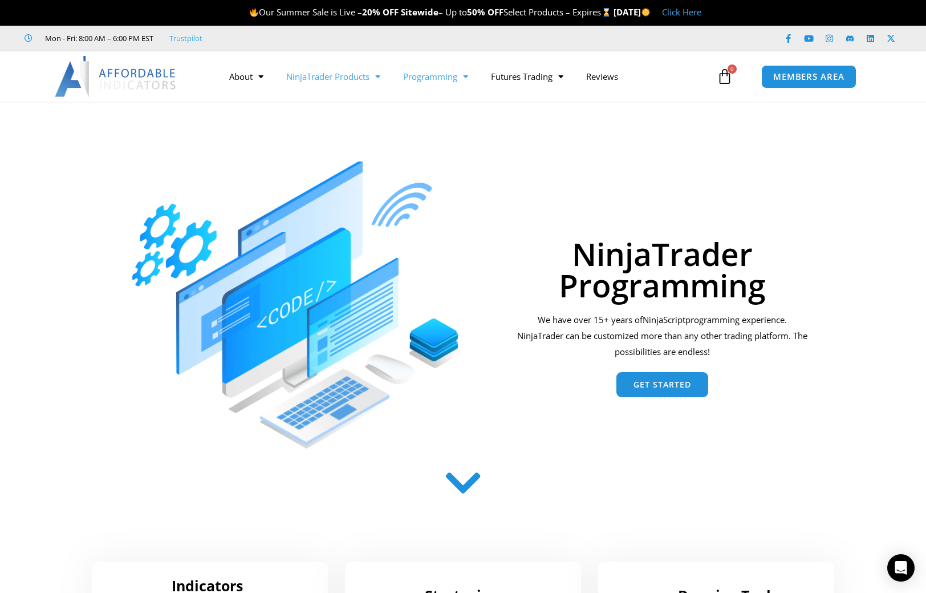
click at [325, 76] on link "NinjaTrader Products" at bounding box center [333, 76] width 117 height 26
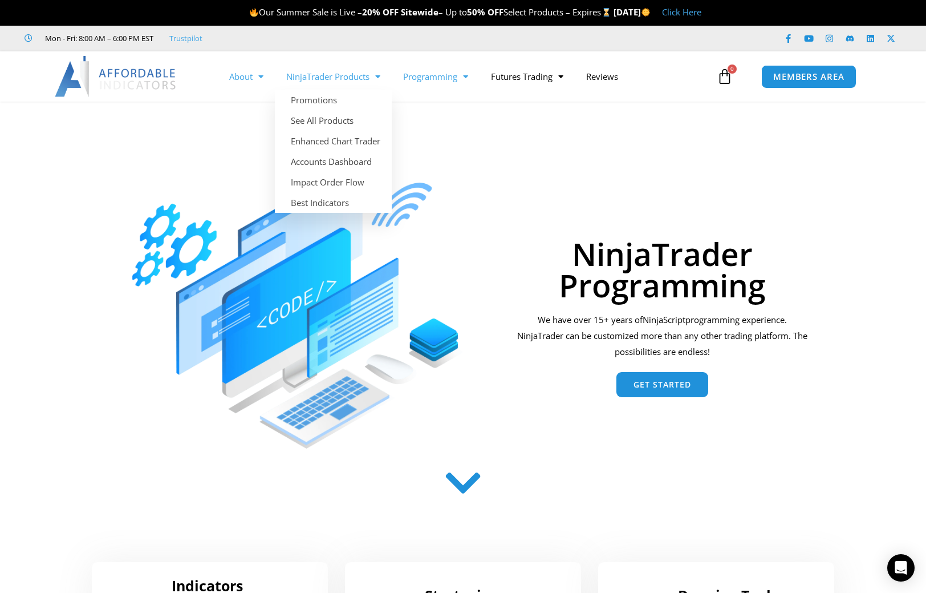
click at [256, 76] on span "Menu" at bounding box center [258, 77] width 11 height 20
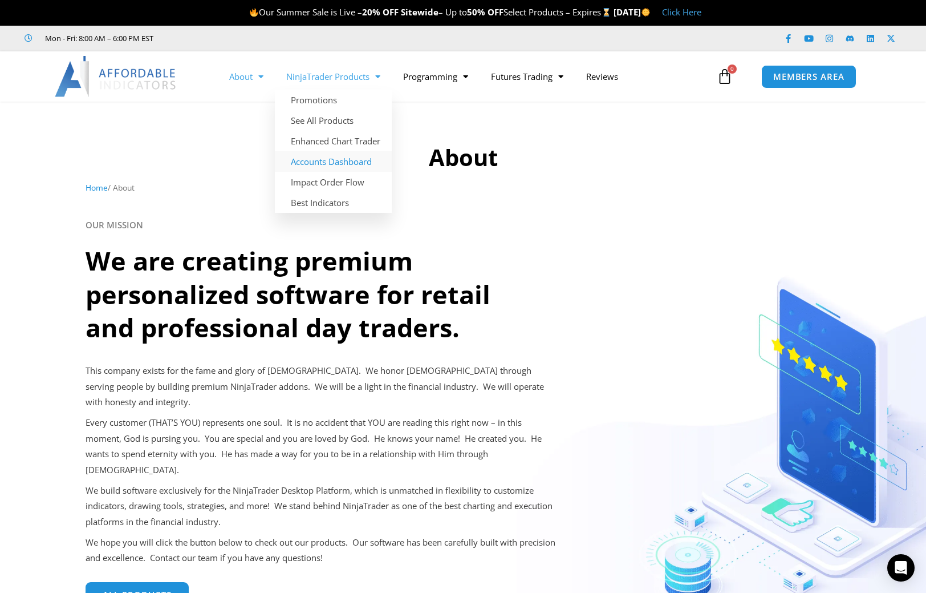
click at [344, 161] on link "Accounts Dashboard" at bounding box center [333, 161] width 117 height 21
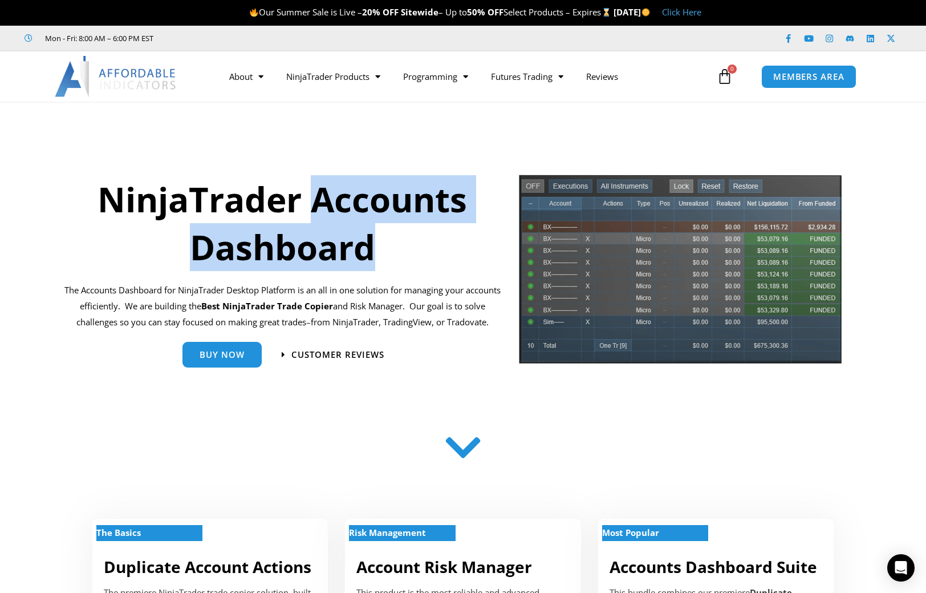
drag, startPoint x: 315, startPoint y: 195, endPoint x: 439, endPoint y: 242, distance: 132.5
click at [439, 242] on h1 "NinjaTrader Accounts Dashboard" at bounding box center [282, 223] width 443 height 96
drag, startPoint x: 428, startPoint y: 249, endPoint x: 308, endPoint y: 206, distance: 127.9
click at [308, 206] on h1 "NinjaTrader Accounts Dashboard" at bounding box center [282, 223] width 443 height 96
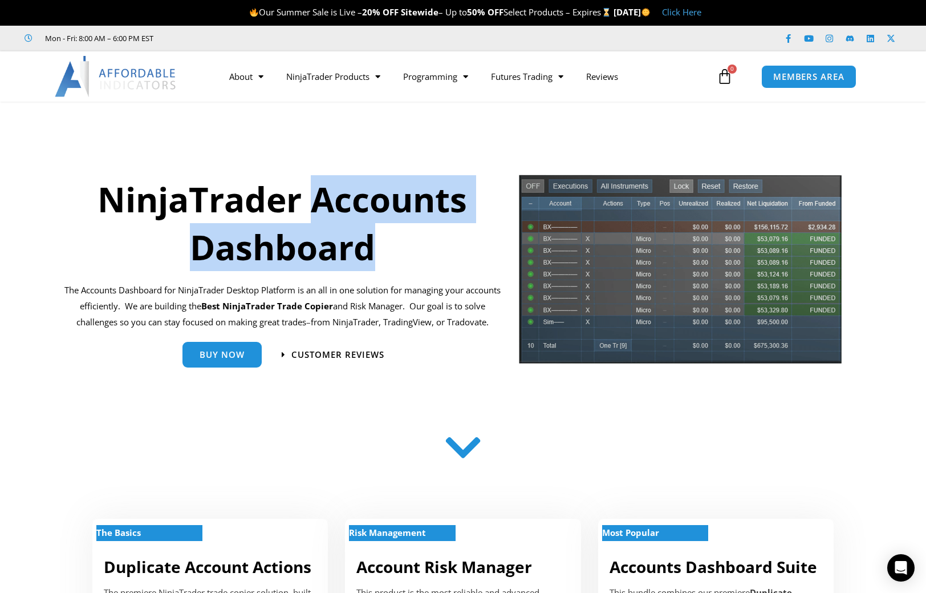
click at [308, 206] on h1 "NinjaTrader Accounts Dashboard" at bounding box center [282, 223] width 443 height 96
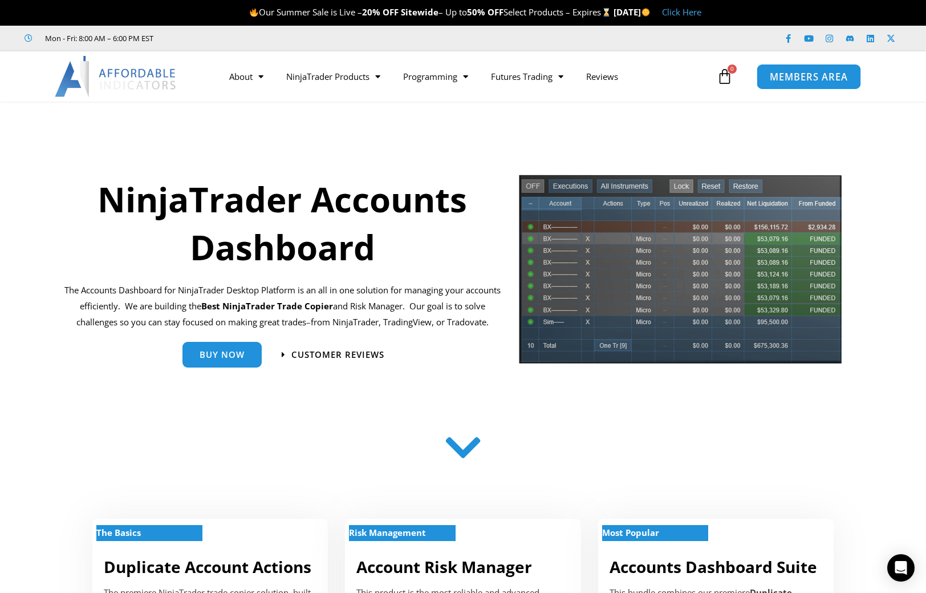
click at [798, 74] on span "MEMBERS AREA" at bounding box center [809, 77] width 78 height 10
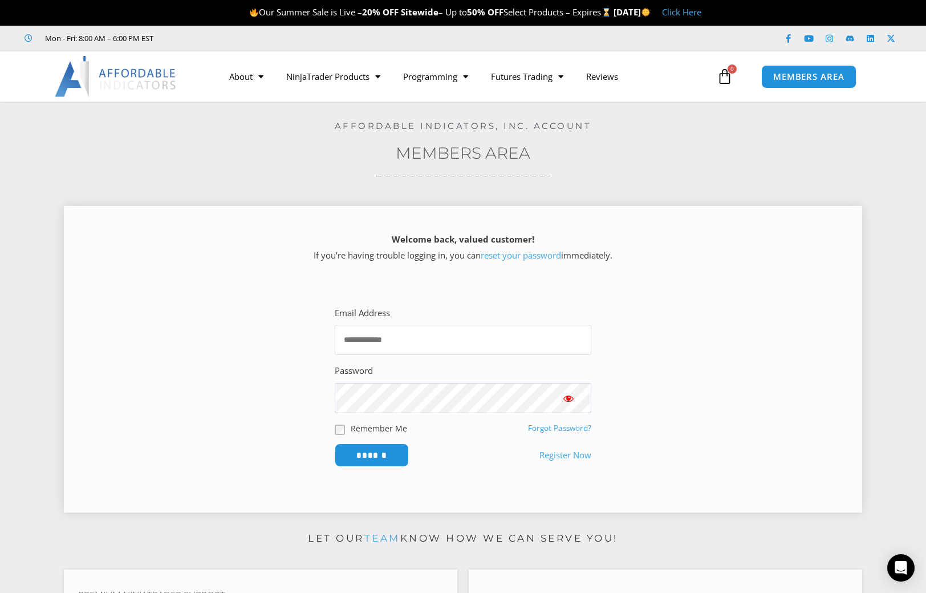
click at [431, 338] on input "Email Address" at bounding box center [463, 340] width 257 height 30
type input "**********"
click at [391, 460] on input "******" at bounding box center [372, 455] width 78 height 25
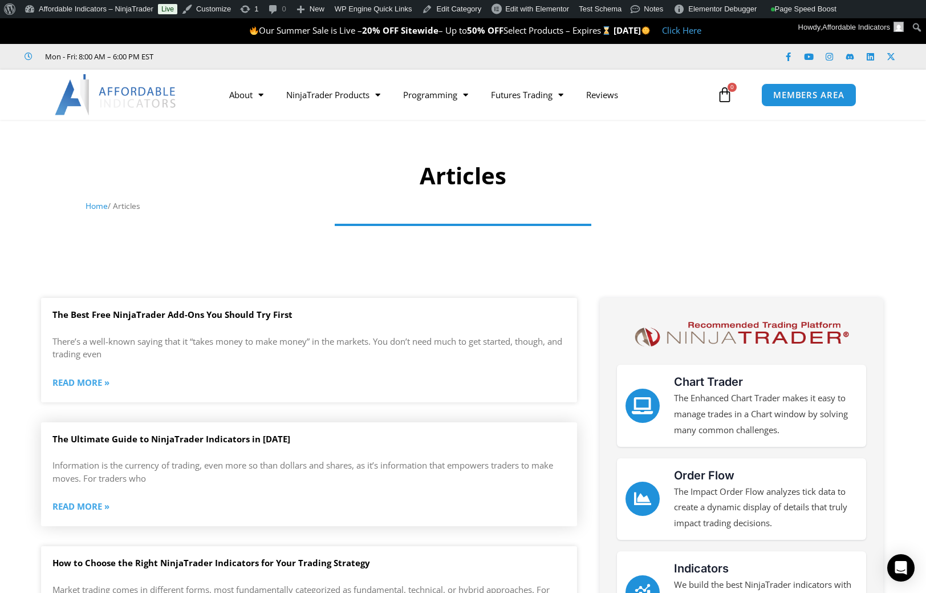
drag, startPoint x: 311, startPoint y: 319, endPoint x: 444, endPoint y: 490, distance: 216.2
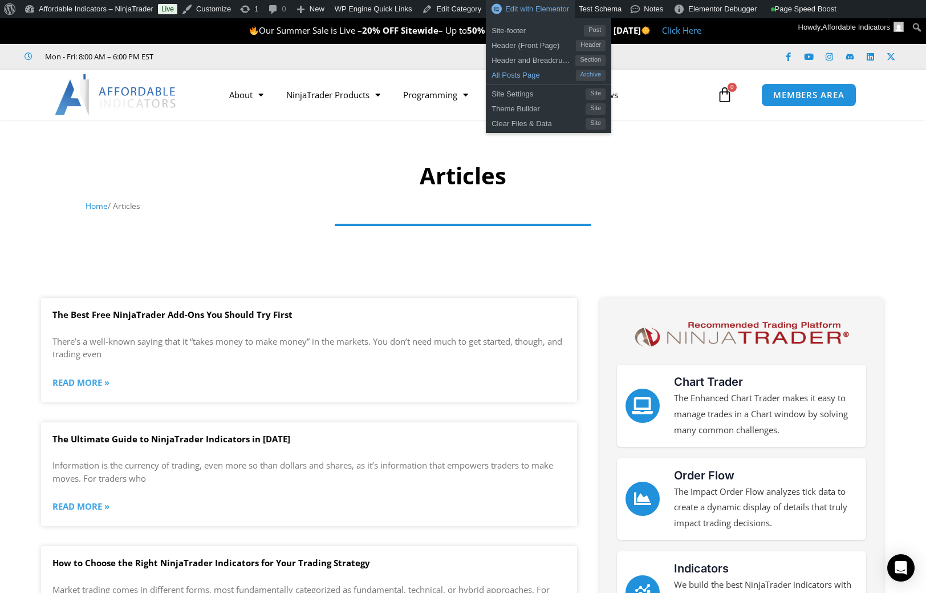
click at [514, 77] on span "All Posts Page" at bounding box center [534, 73] width 84 height 15
drag, startPoint x: 514, startPoint y: 77, endPoint x: 482, endPoint y: 202, distance: 128.9
click at [482, 202] on nav "Home / Articles" at bounding box center [464, 205] width 756 height 15
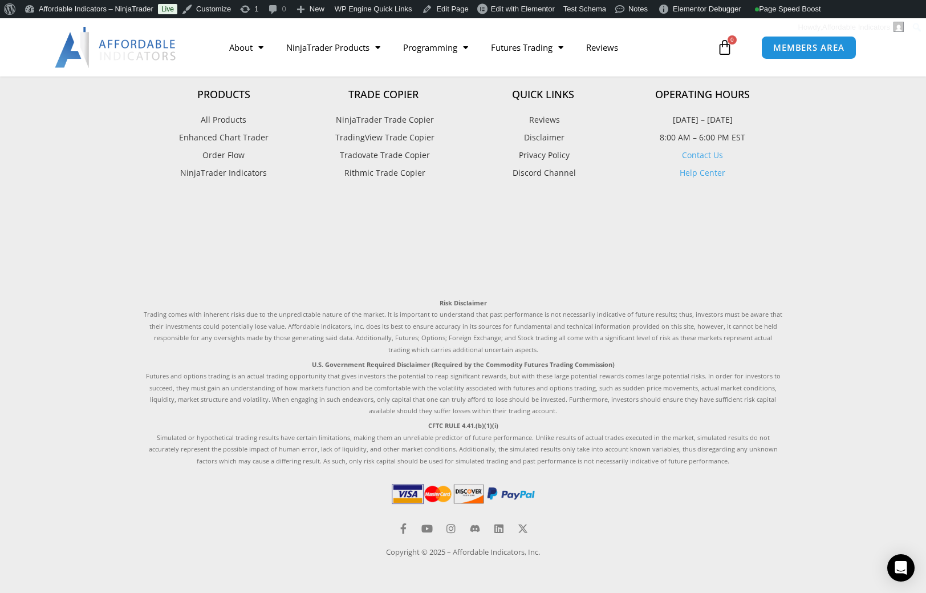
scroll to position [3208, 0]
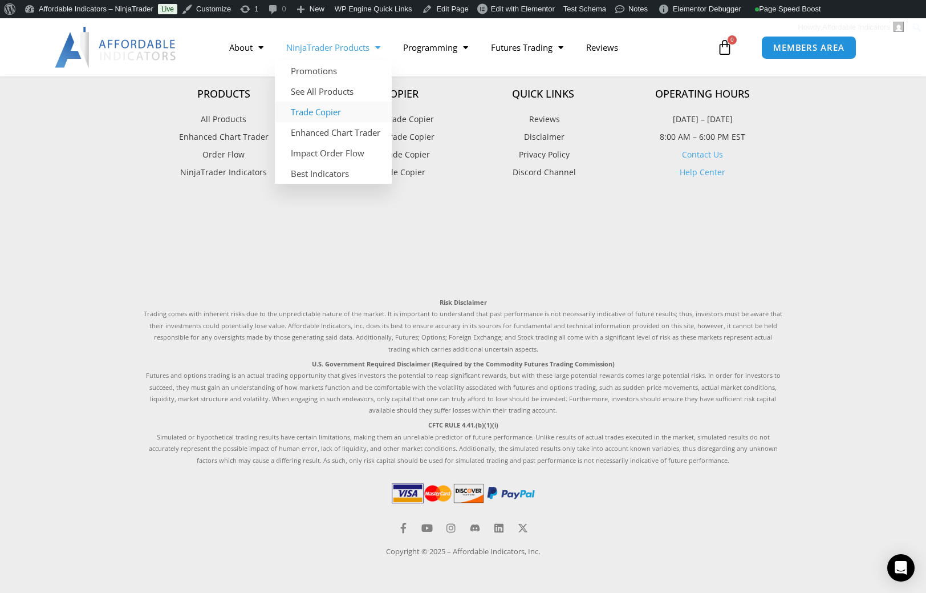
click at [327, 109] on link "Trade Copier" at bounding box center [333, 112] width 117 height 21
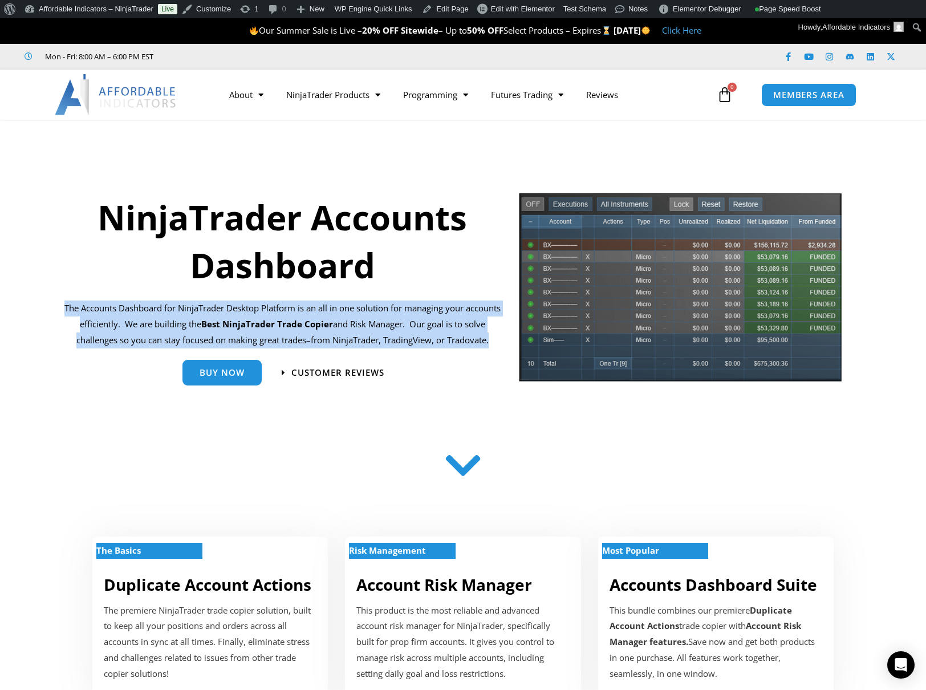
drag, startPoint x: 493, startPoint y: 375, endPoint x: 505, endPoint y: 347, distance: 30.6
click at [505, 347] on div "NinjaTrader Accounts Dashboard The Accounts Dashboard for NinjaTrader Desktop P…" at bounding box center [282, 291] width 454 height 223
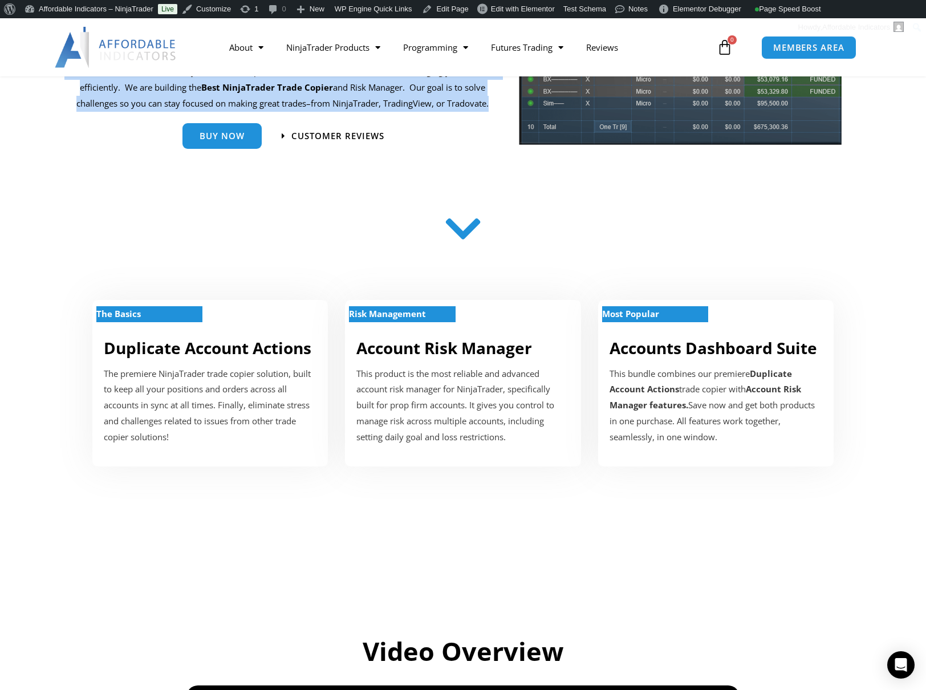
scroll to position [342, 0]
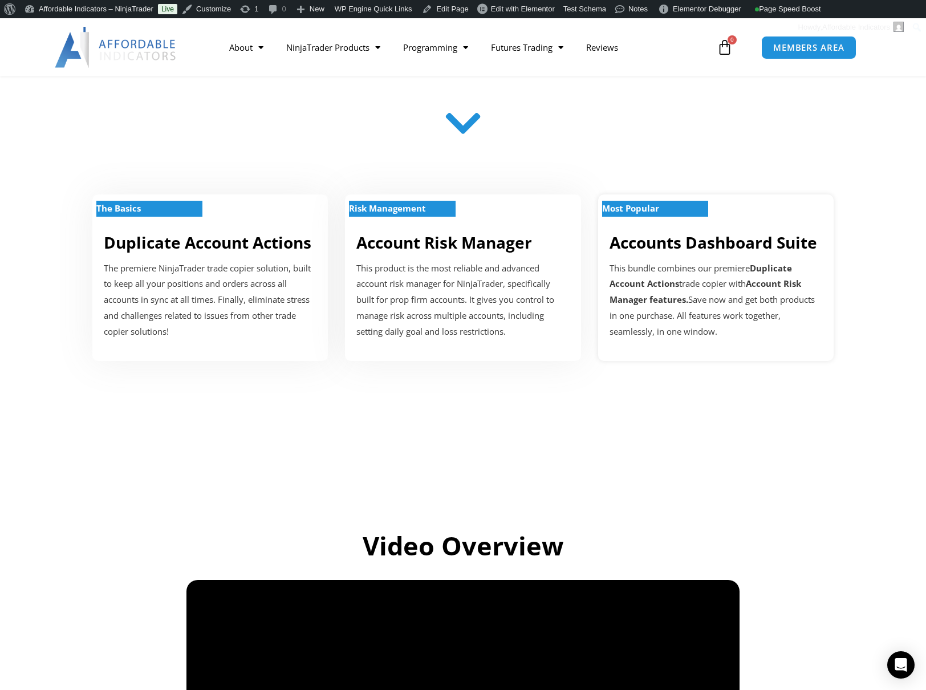
drag, startPoint x: 65, startPoint y: 257, endPoint x: 748, endPoint y: 335, distance: 687.1
click at [748, 335] on section "The Basics Duplicate Account Actions The premiere NinjaTrader trade copier solu…" at bounding box center [463, 267] width 926 height 224
click at [267, 335] on p "The premiere NinjaTrader trade copier solution, built to keep all your position…" at bounding box center [210, 300] width 213 height 79
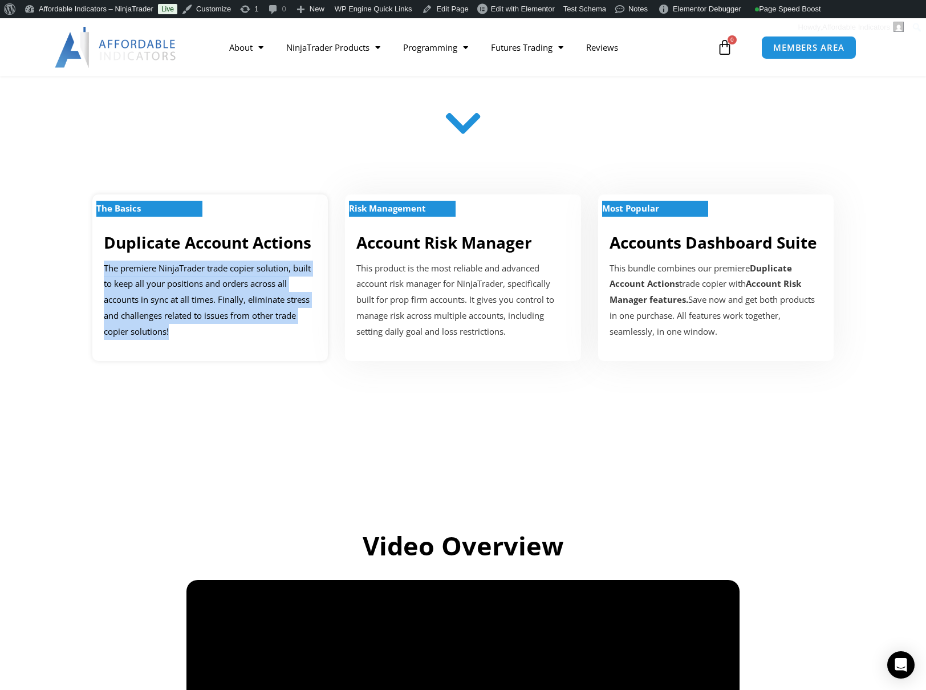
drag, startPoint x: 220, startPoint y: 343, endPoint x: 98, endPoint y: 267, distance: 142.9
click at [98, 267] on div "The Basics Duplicate Account Actions The premiere NinjaTrader trade copier solu…" at bounding box center [210, 277] width 236 height 167
copy p "The premiere NinjaTrader trade copier solution, built to keep all your position…"
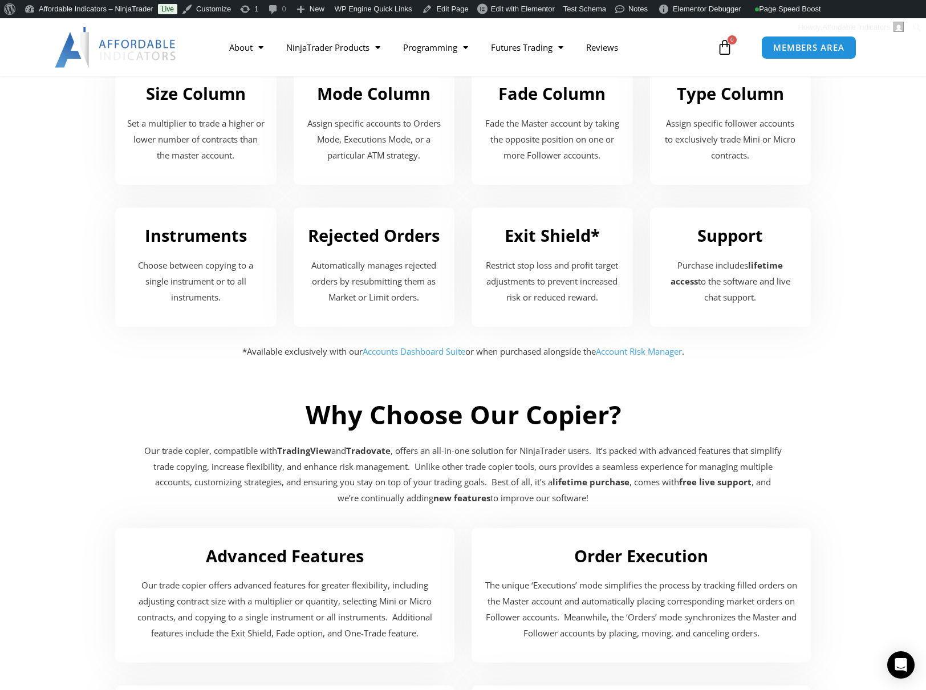
scroll to position [1676, 0]
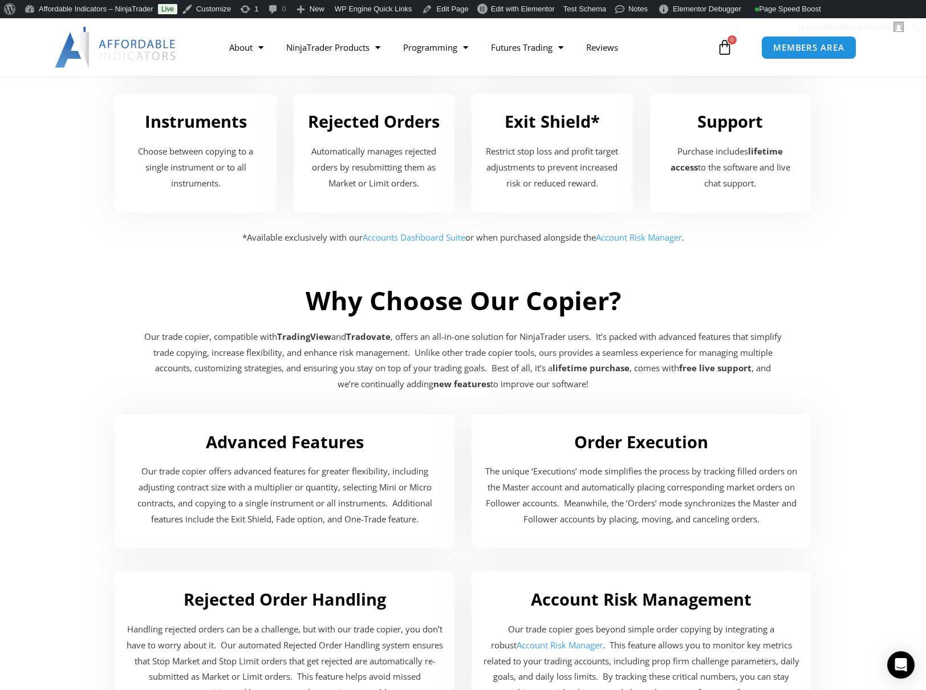
drag, startPoint x: 585, startPoint y: 374, endPoint x: 169, endPoint y: 336, distance: 416.9
click at [169, 336] on p "Our trade copier, compatible with TradingView and Tradovate , offers an all-in-…" at bounding box center [463, 360] width 639 height 63
drag, startPoint x: 528, startPoint y: 303, endPoint x: 622, endPoint y: 299, distance: 94.7
click at [622, 299] on h2 "Why Choose Our Copier?" at bounding box center [463, 301] width 639 height 34
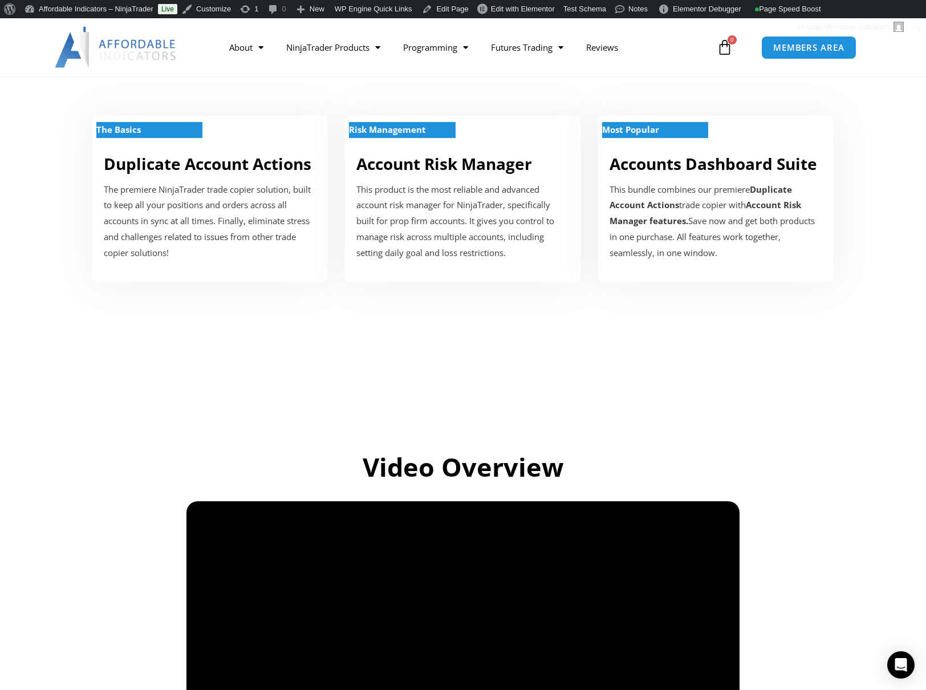
scroll to position [0, 0]
